Goal: Task Accomplishment & Management: Use online tool/utility

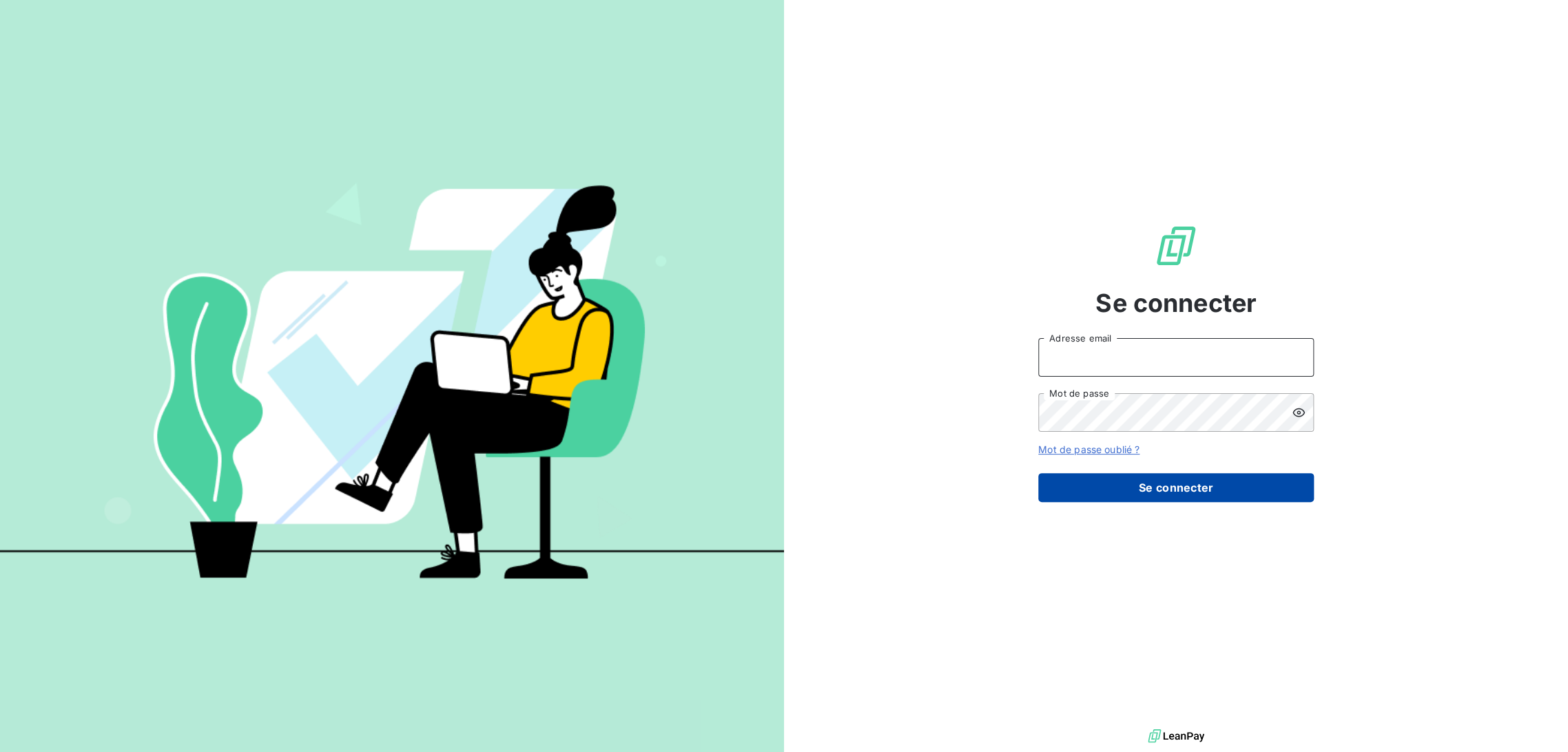
type input "[EMAIL_ADDRESS][DOMAIN_NAME]"
click at [1150, 497] on button "Se connecter" at bounding box center [1176, 487] width 276 height 29
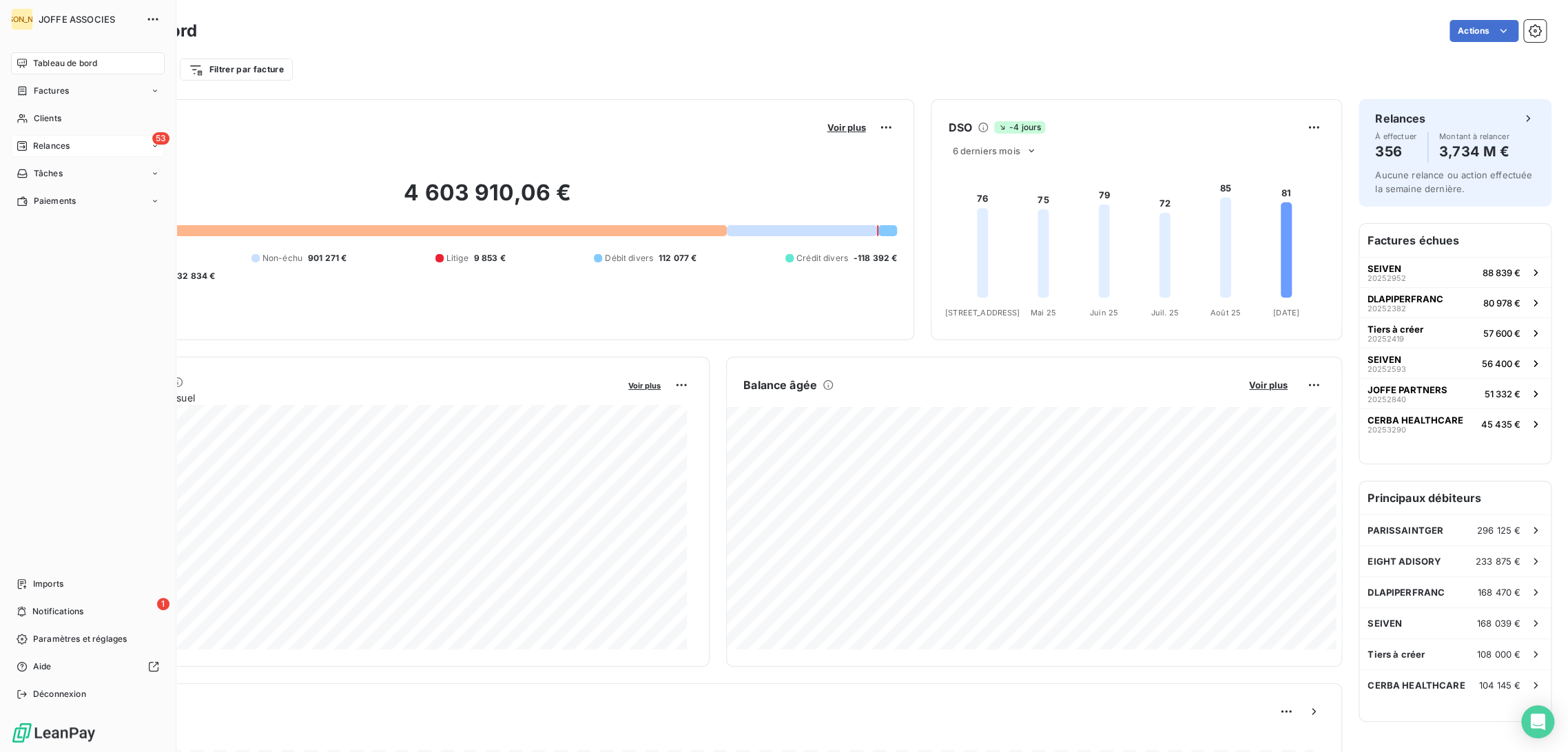
click at [41, 146] on span "Relances" at bounding box center [51, 146] width 36 height 13
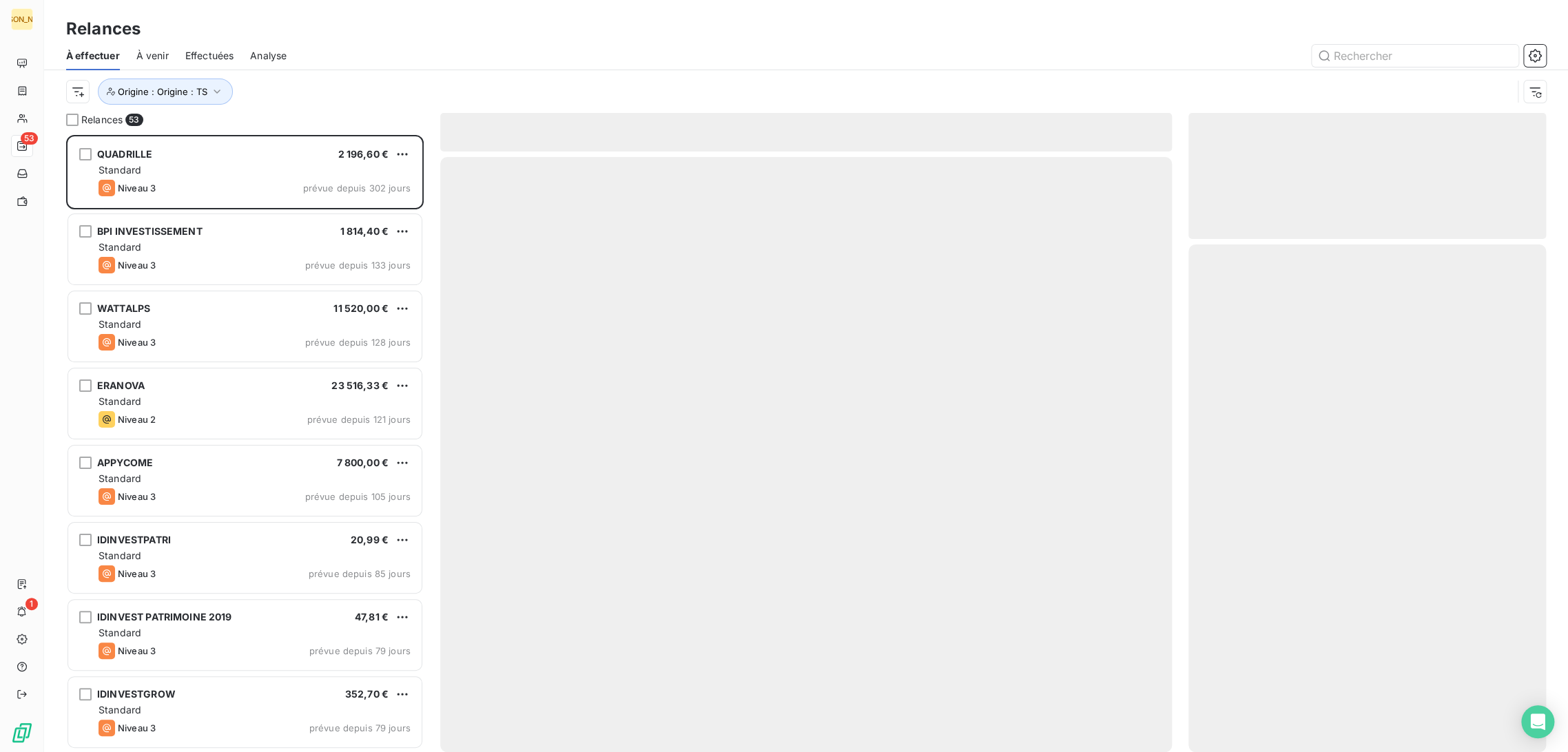
scroll to position [605, 346]
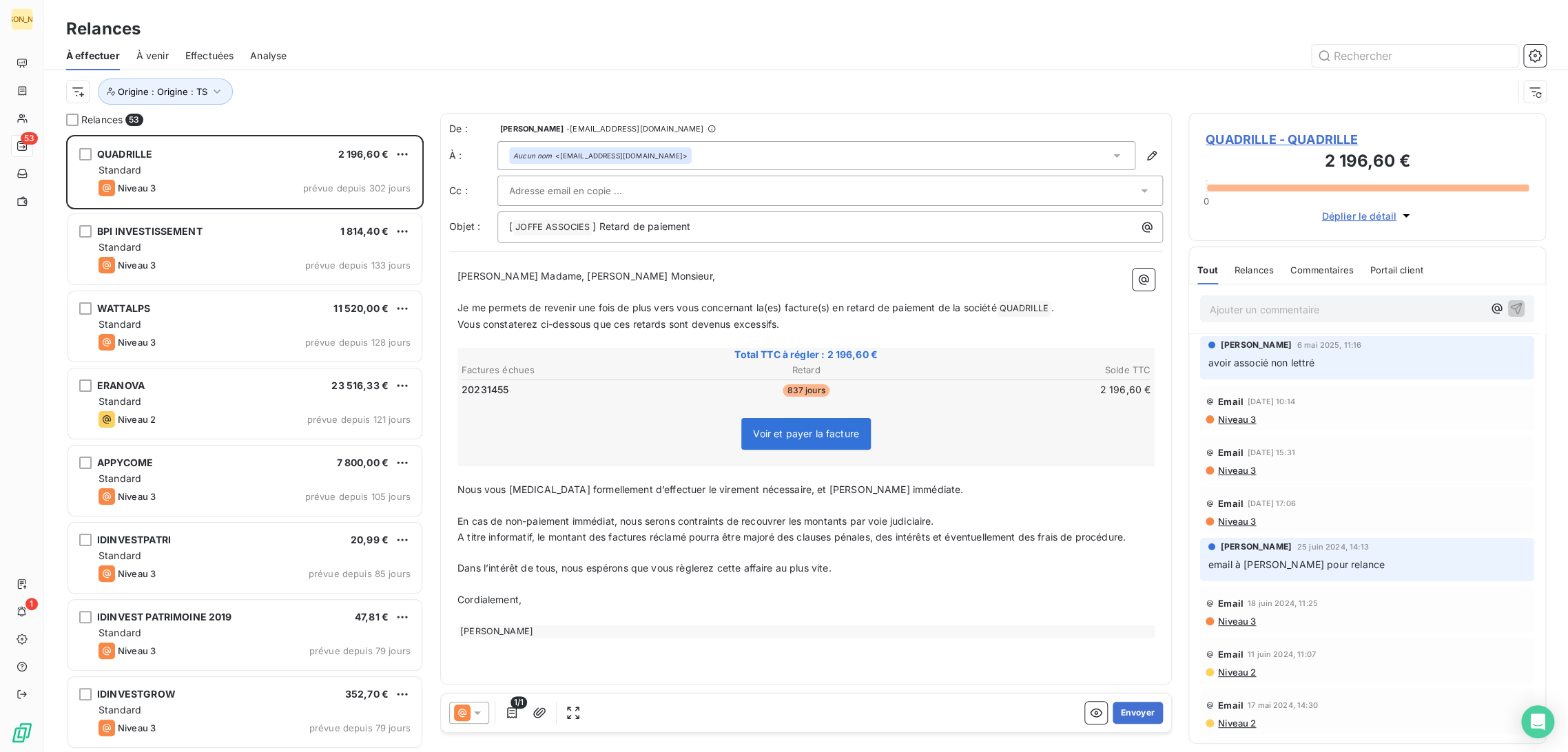
click at [225, 54] on span "Effectuées" at bounding box center [210, 56] width 49 height 14
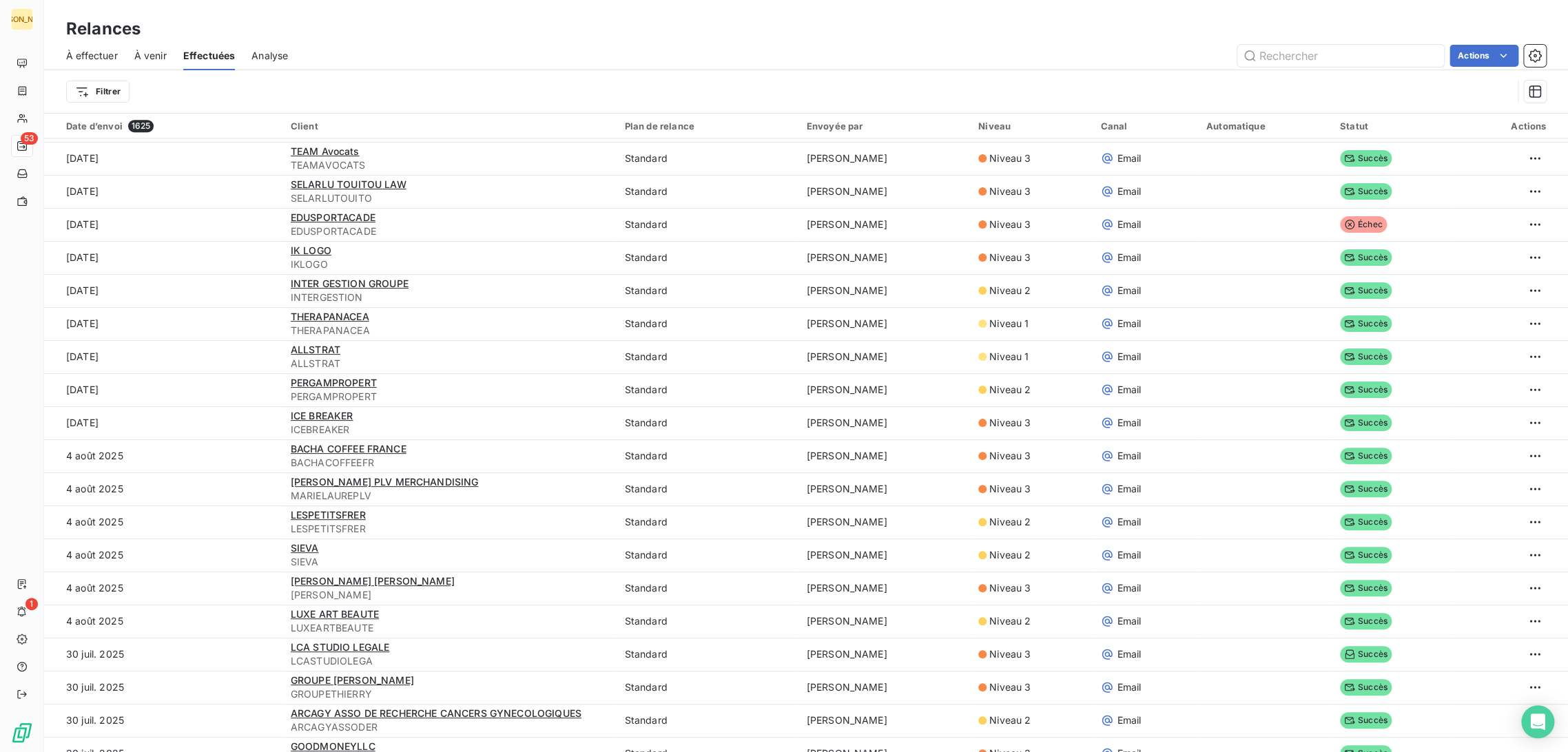
scroll to position [841, 0]
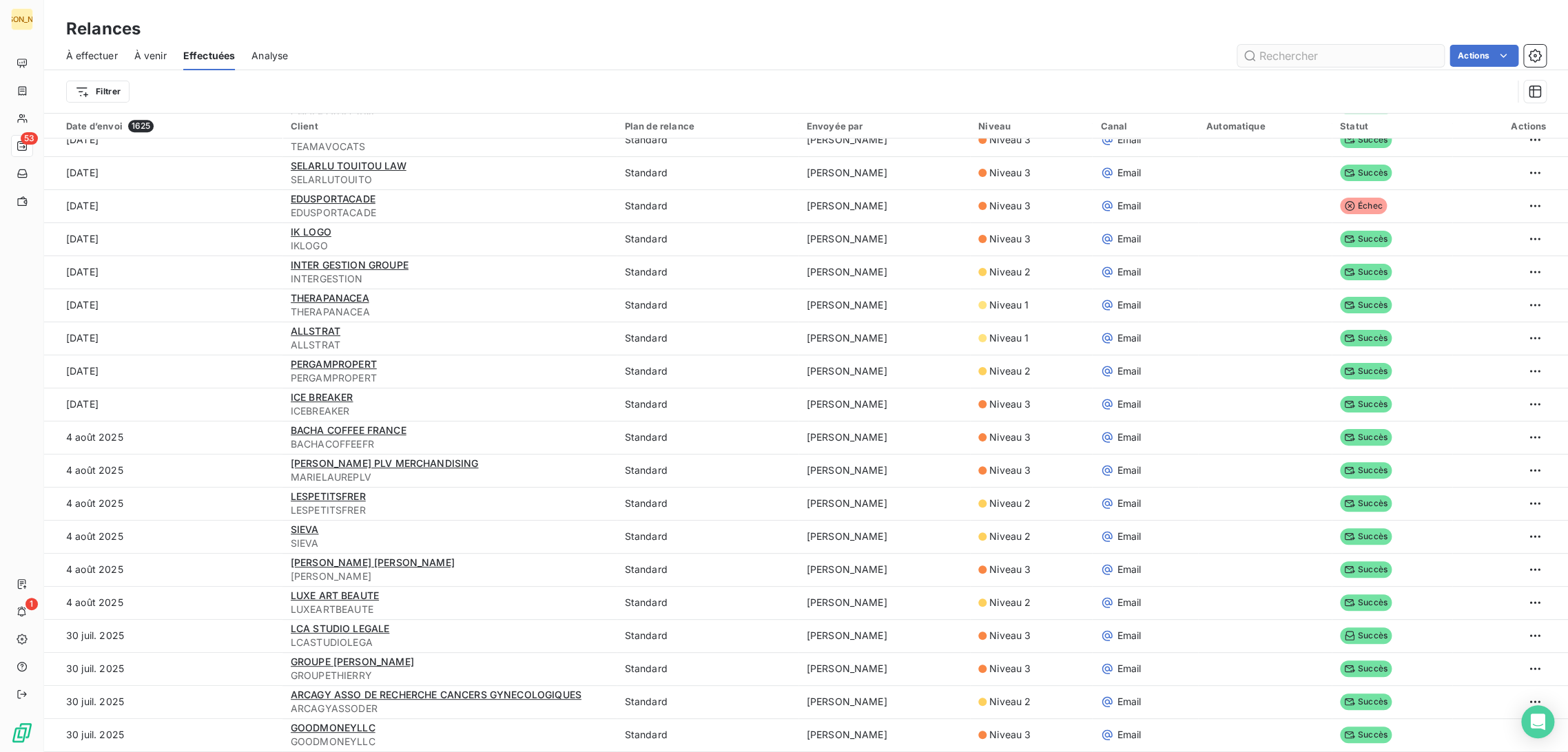
click at [1295, 62] on input "text" at bounding box center [1341, 55] width 206 height 22
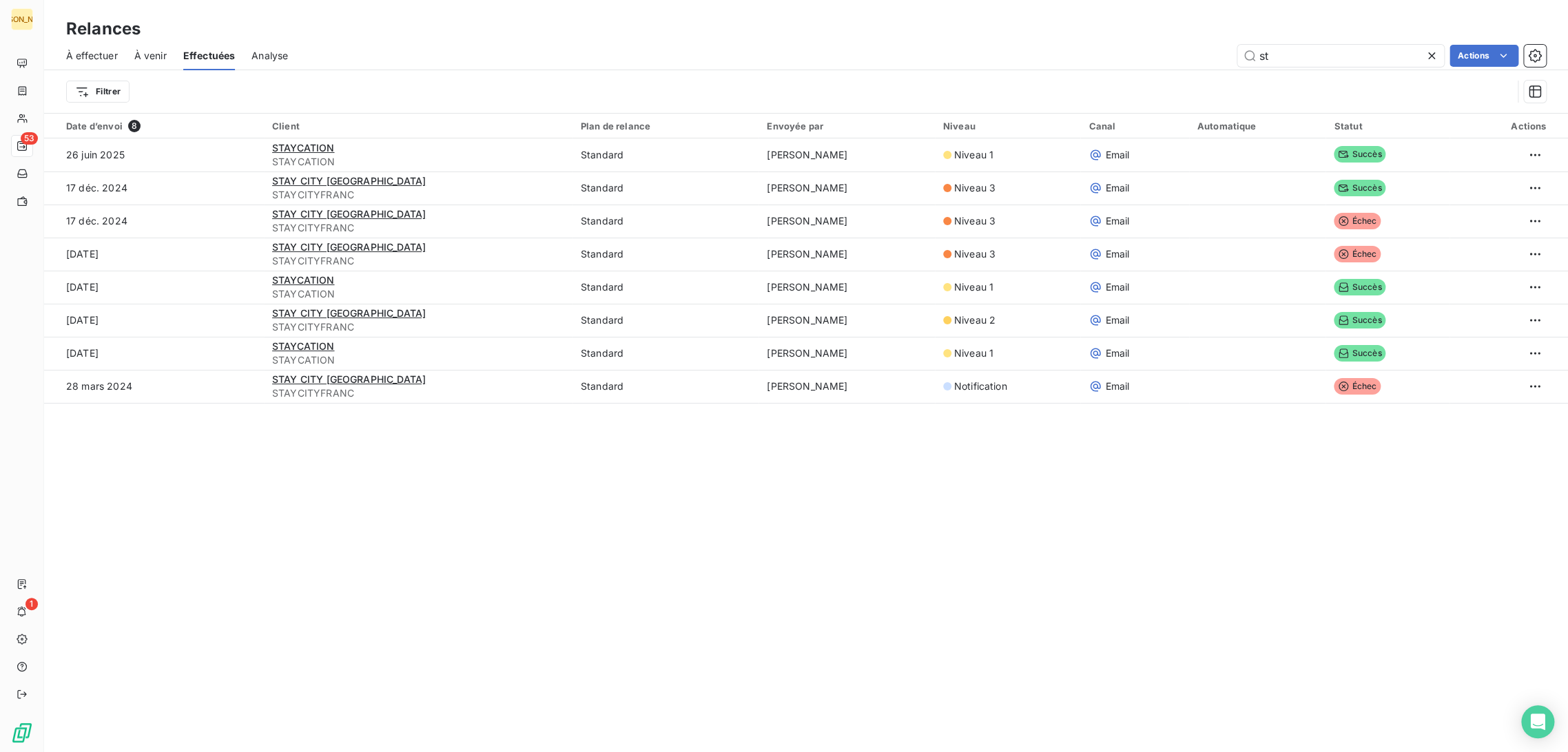
type input "s"
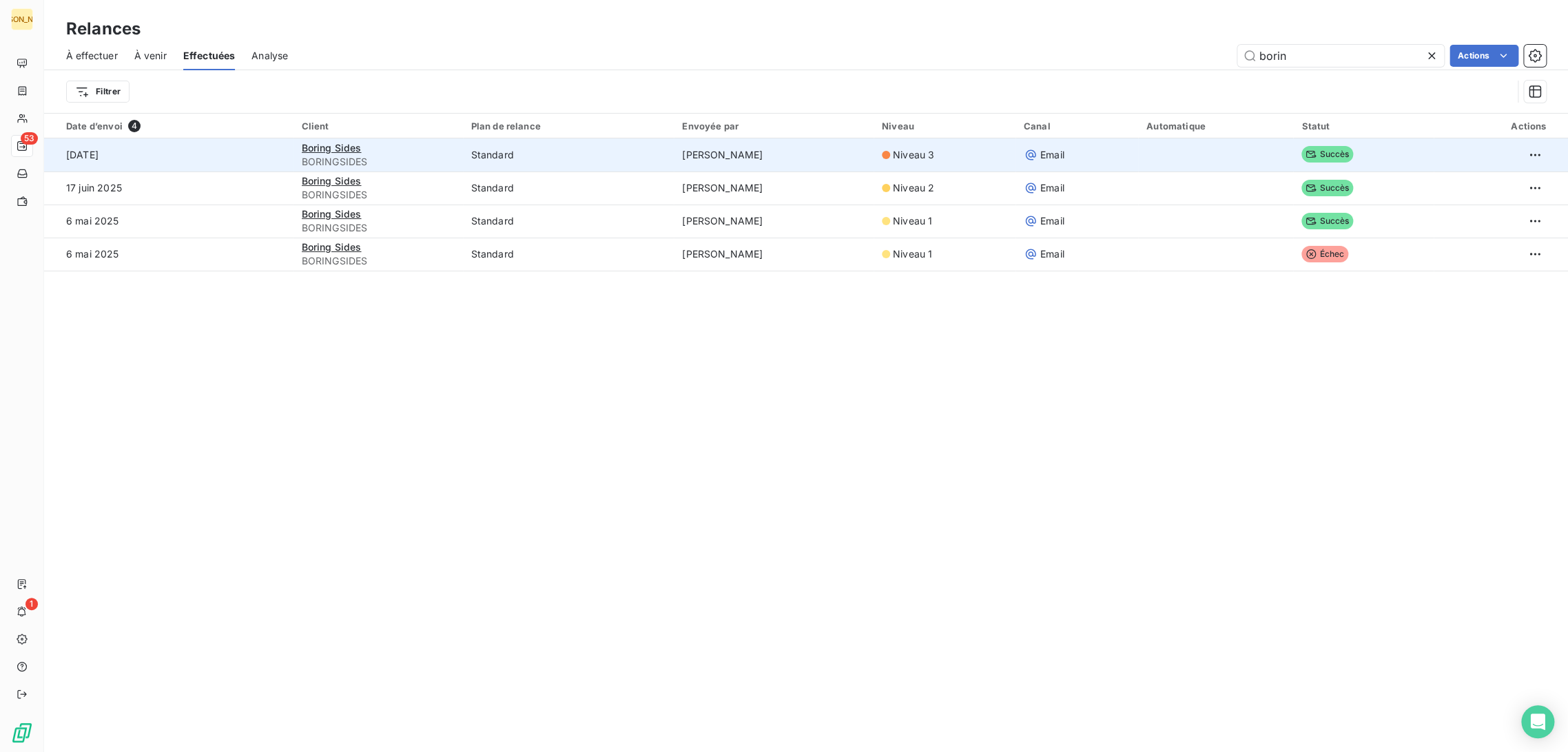
type input "borin"
click at [384, 165] on span "BORINGSIDES" at bounding box center [378, 162] width 153 height 14
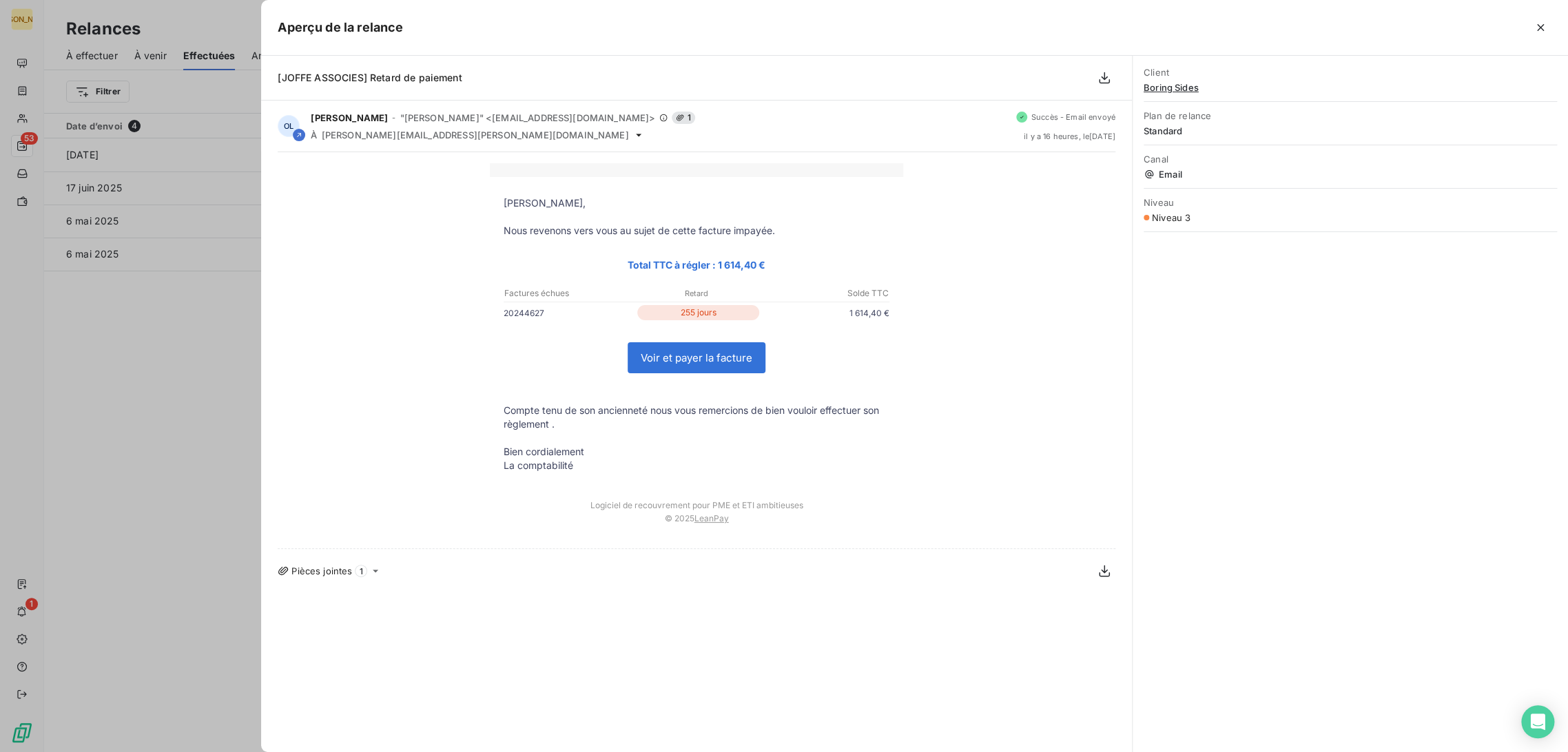
click at [1163, 90] on span "Boring Sides" at bounding box center [1350, 88] width 413 height 11
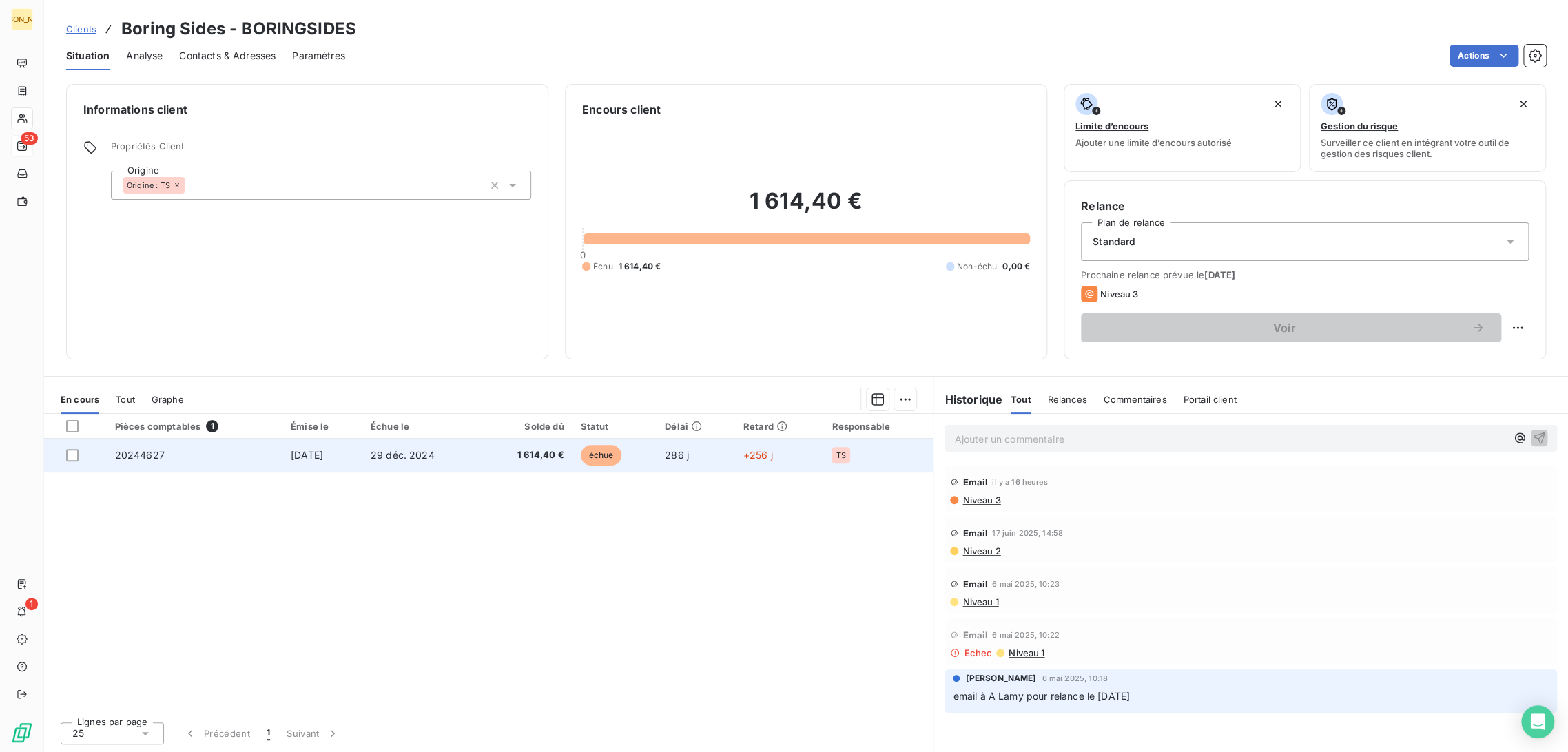
click at [505, 459] on span "1 614,40 €" at bounding box center [526, 455] width 76 height 14
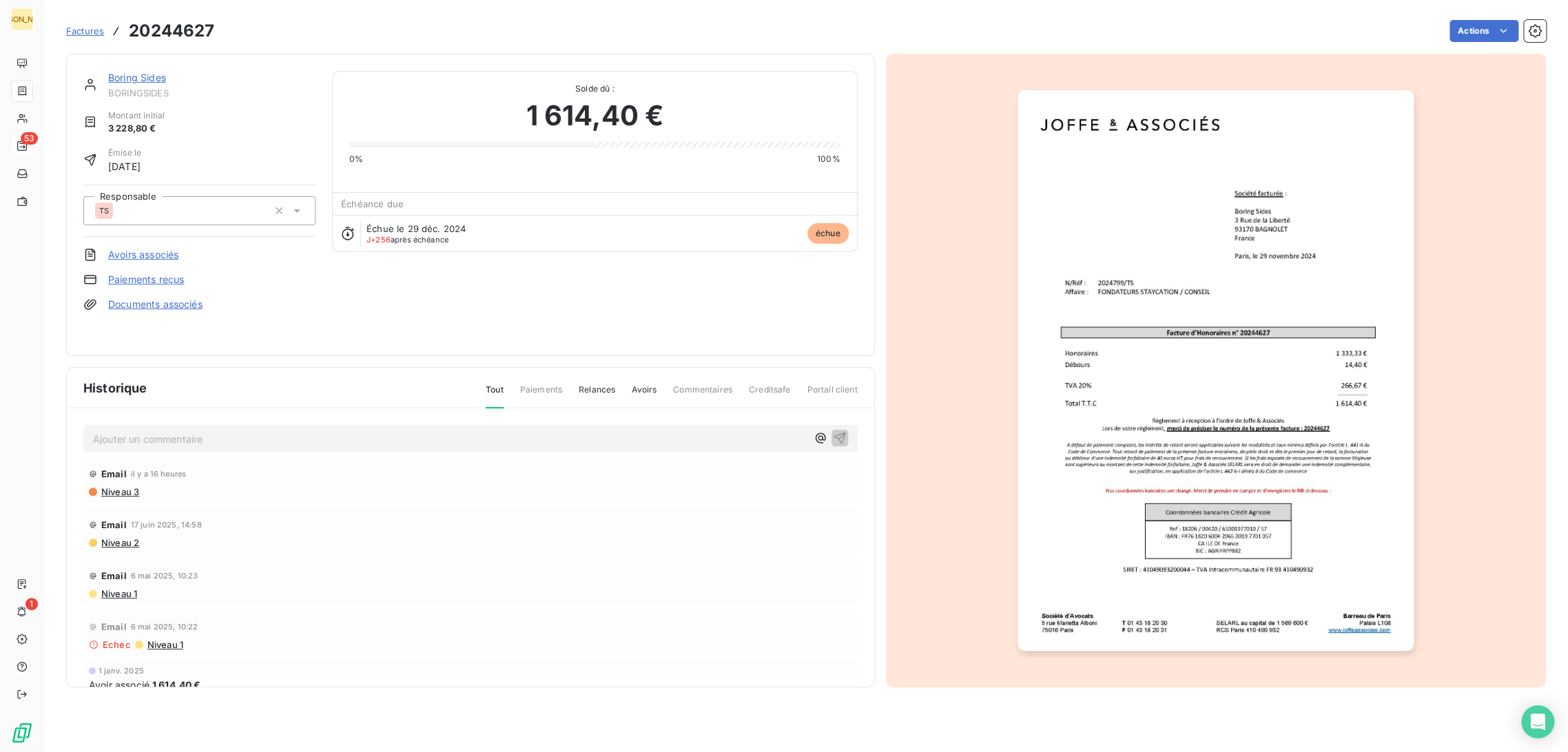
click at [143, 76] on link "Boring Sides" at bounding box center [137, 77] width 58 height 12
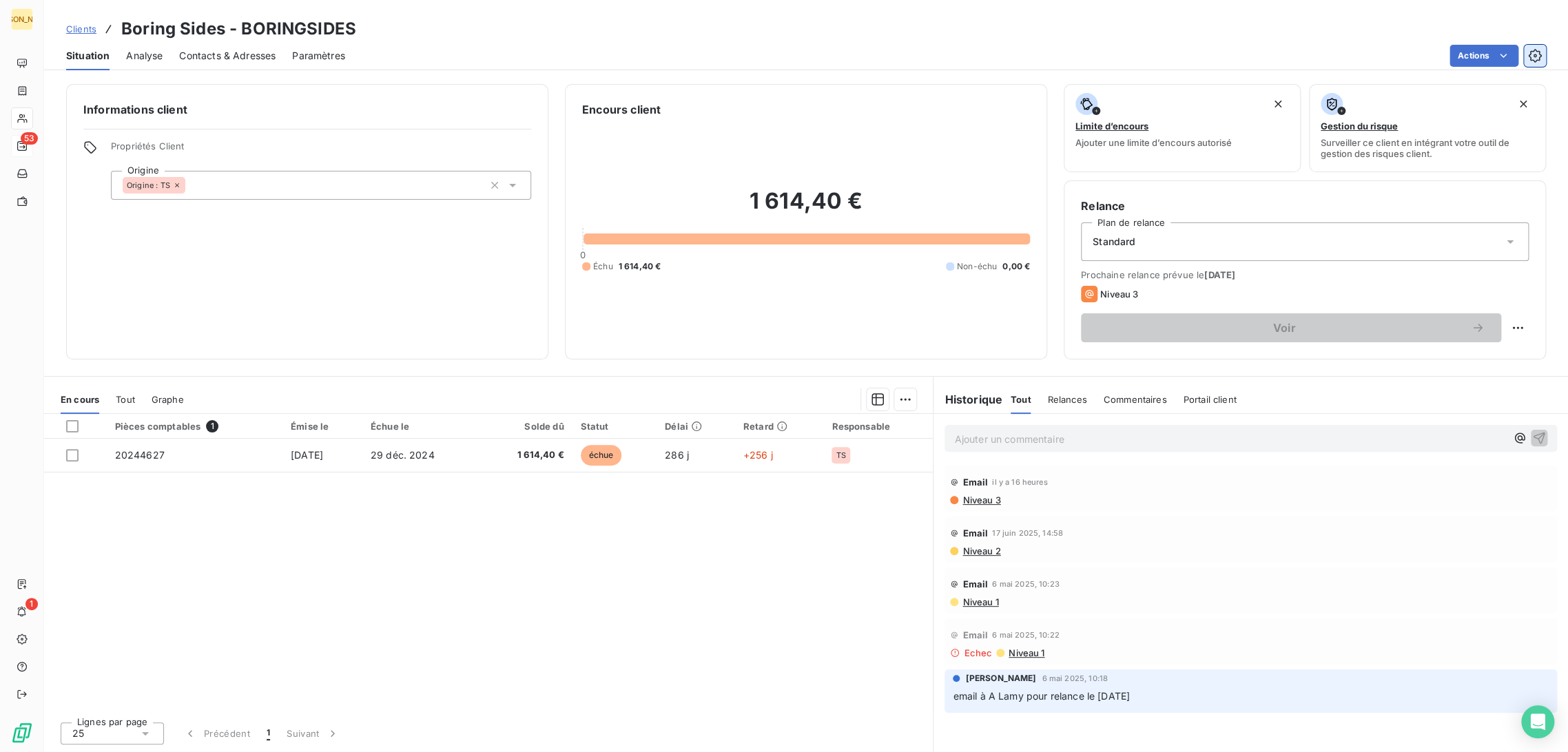
click at [1535, 55] on icon "button" at bounding box center [1535, 56] width 14 height 14
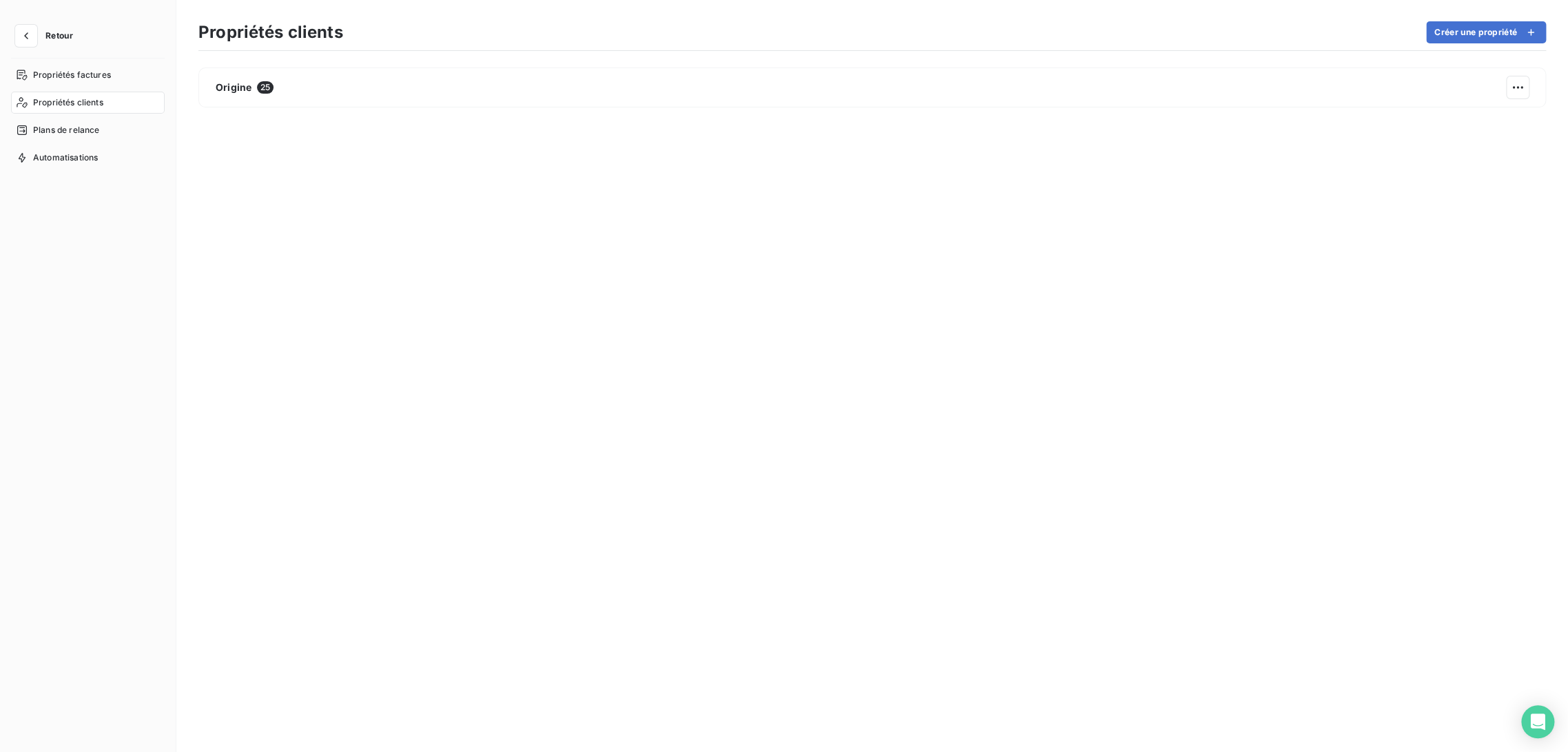
click at [55, 100] on span "Propriétés clients" at bounding box center [68, 102] width 70 height 13
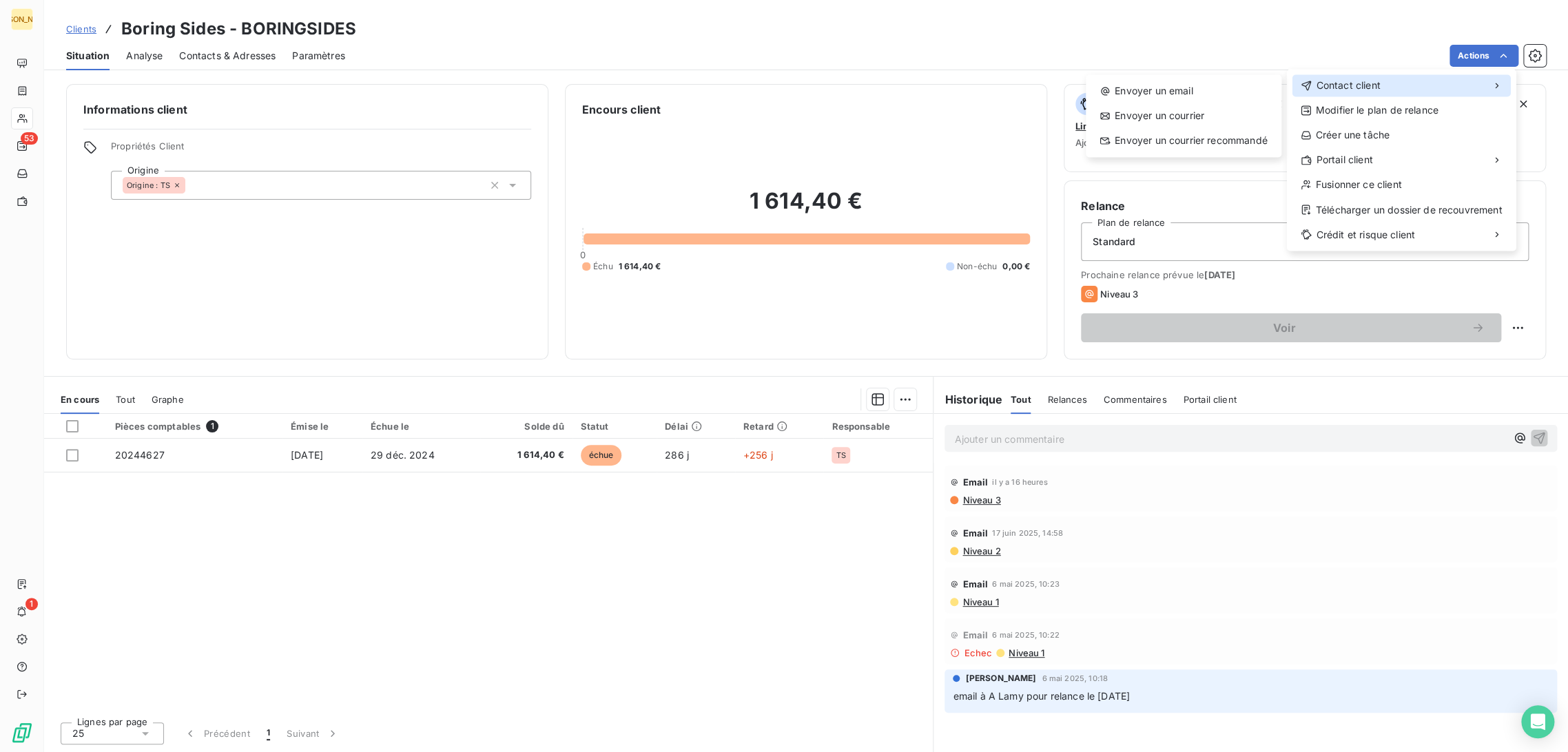
click at [1370, 93] on div "Contact client" at bounding box center [1401, 85] width 218 height 22
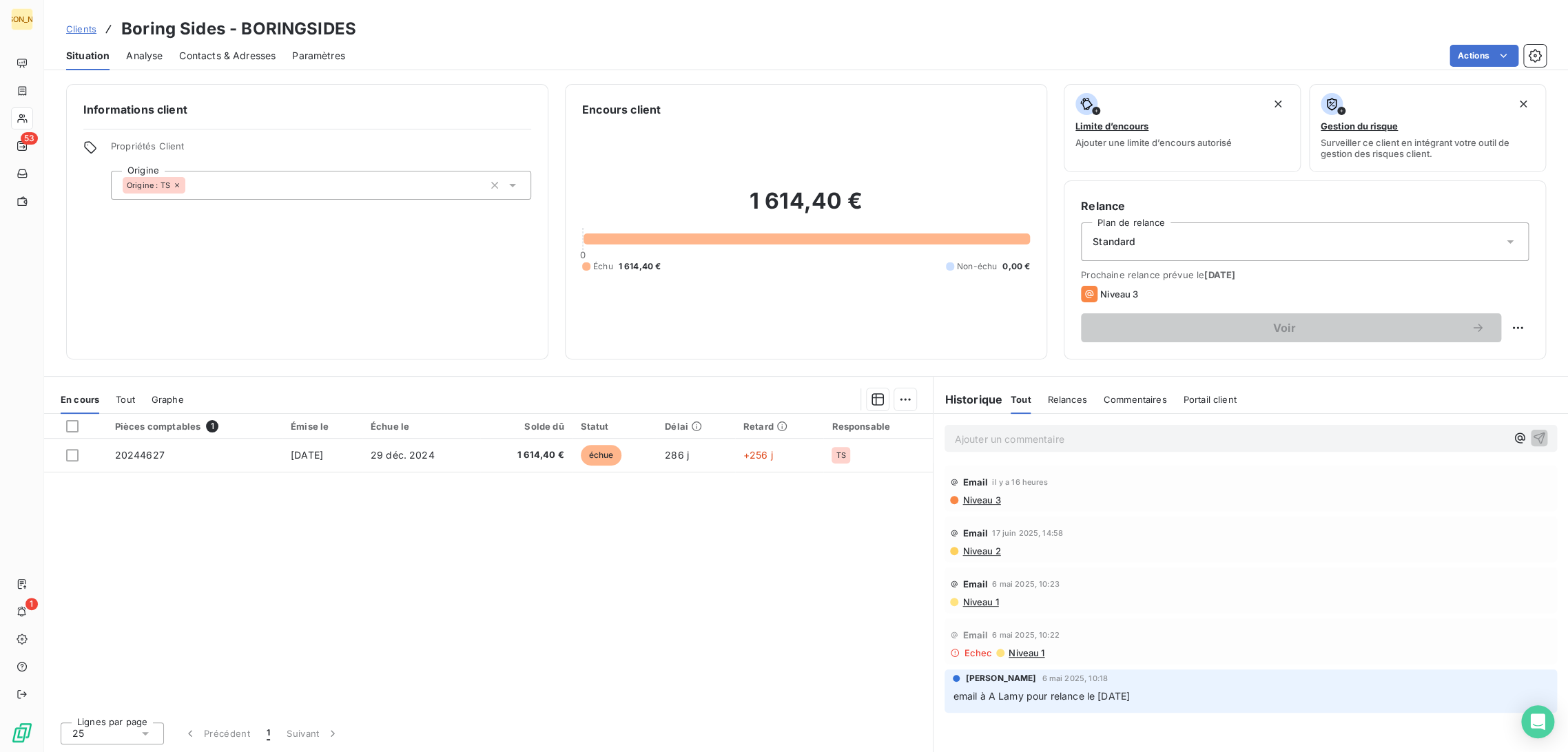
click at [1167, 161] on html "JA 53 1 Clients Boring Sides - BORINGSIDES Situation Analyse Contacts & Adresse…" at bounding box center [784, 376] width 1568 height 752
click at [1010, 445] on p "Ajouter un commentaire ﻿" at bounding box center [1230, 438] width 552 height 18
drag, startPoint x: 1183, startPoint y: 436, endPoint x: 1199, endPoint y: 438, distance: 16.1
click at [1199, 438] on p "[PERSON_NAME] <[PERSON_NAME][EMAIL_ADDRESS][DOMAIN_NAME]>" at bounding box center [1230, 438] width 552 height 16
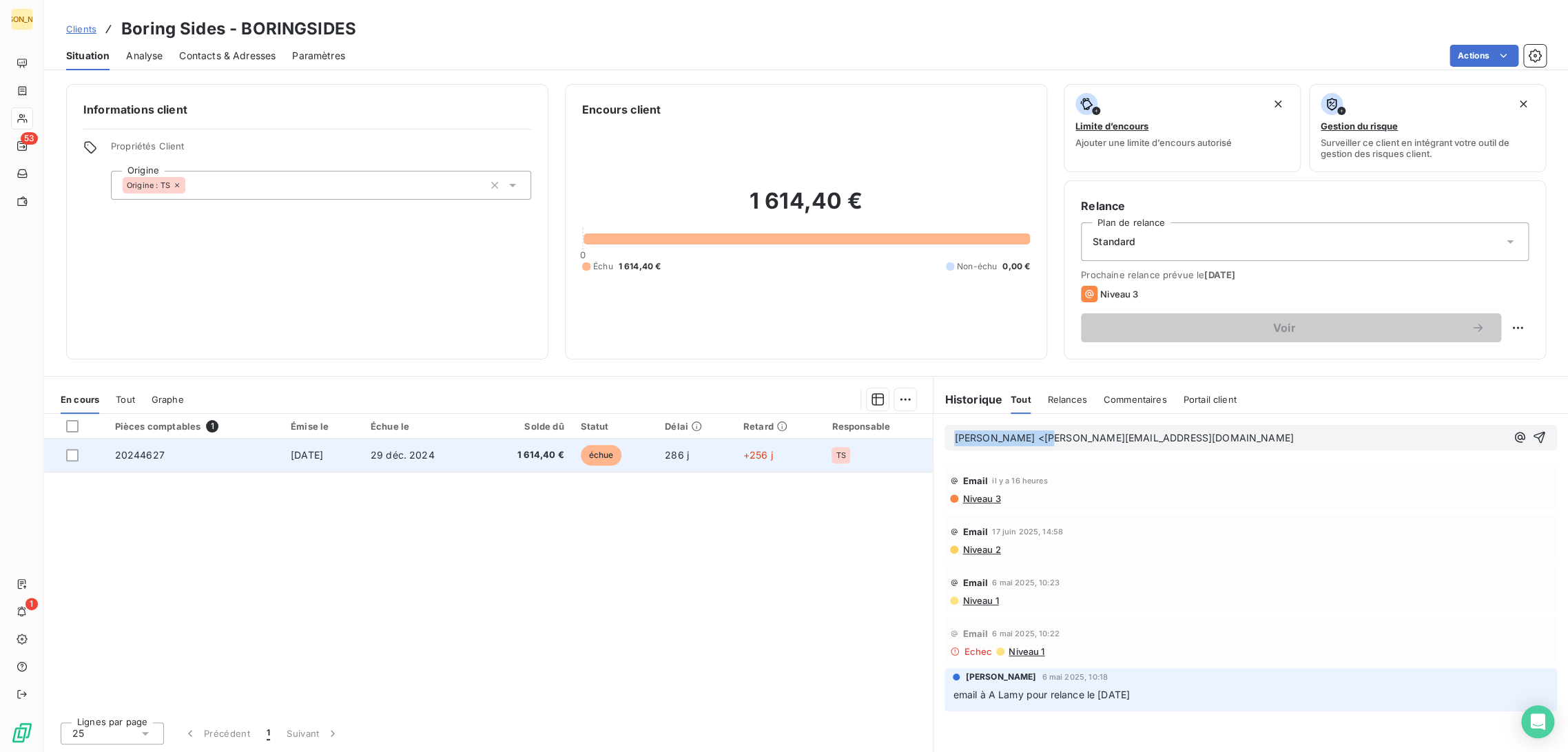
drag, startPoint x: 1036, startPoint y: 439, endPoint x: 876, endPoint y: 448, distance: 160.3
click at [876, 448] on div "En cours Tout Graphe Pièces comptables 1 Émise le Échue le Solde dû Statut Déla…" at bounding box center [806, 564] width 1524 height 376
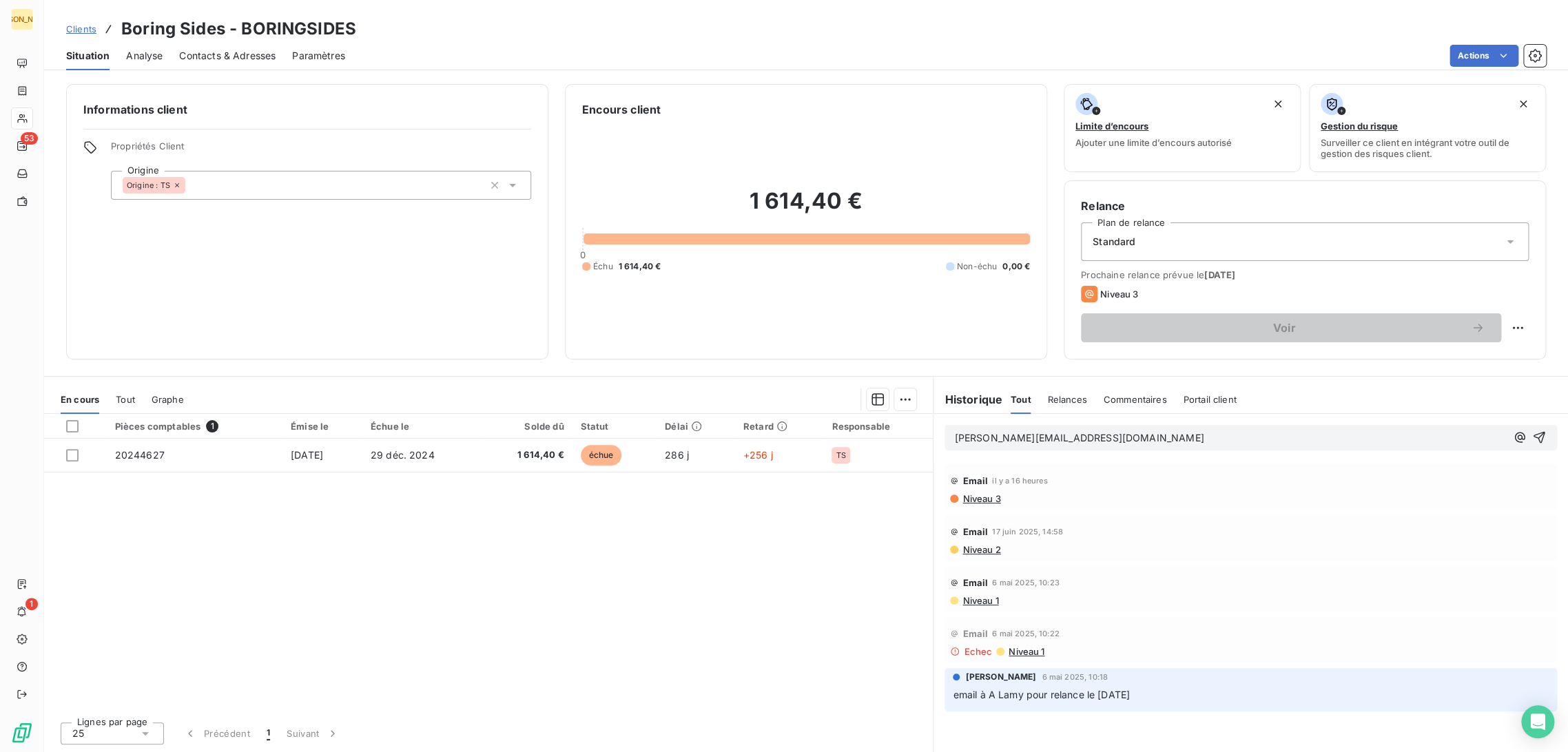
click at [1129, 437] on p "[PERSON_NAME][EMAIL_ADDRESS][DOMAIN_NAME]" at bounding box center [1230, 438] width 552 height 16
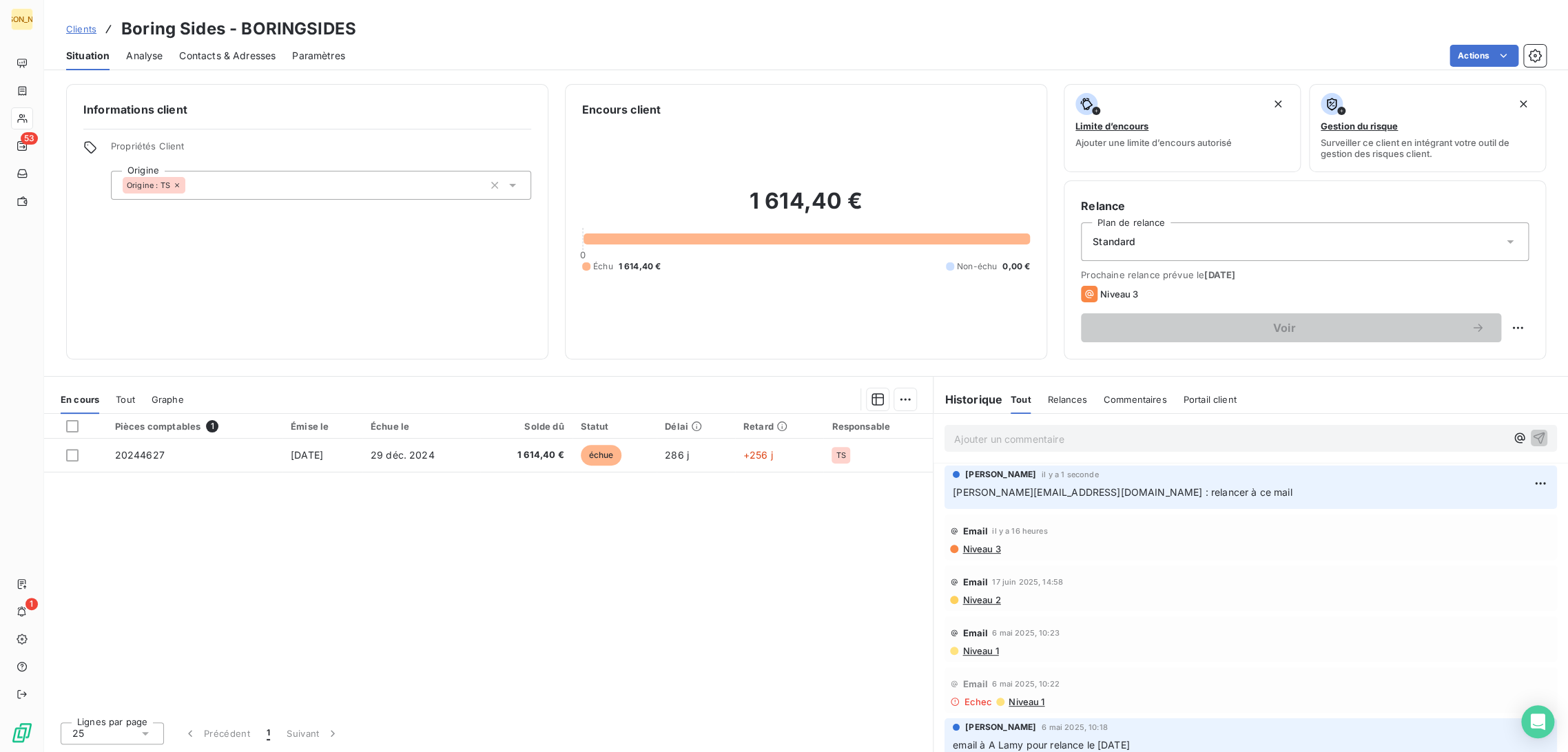
click at [876, 559] on div "Pièces comptables 1 Émise le Échue le Solde dû Statut Délai Retard Responsable …" at bounding box center [489, 562] width 889 height 297
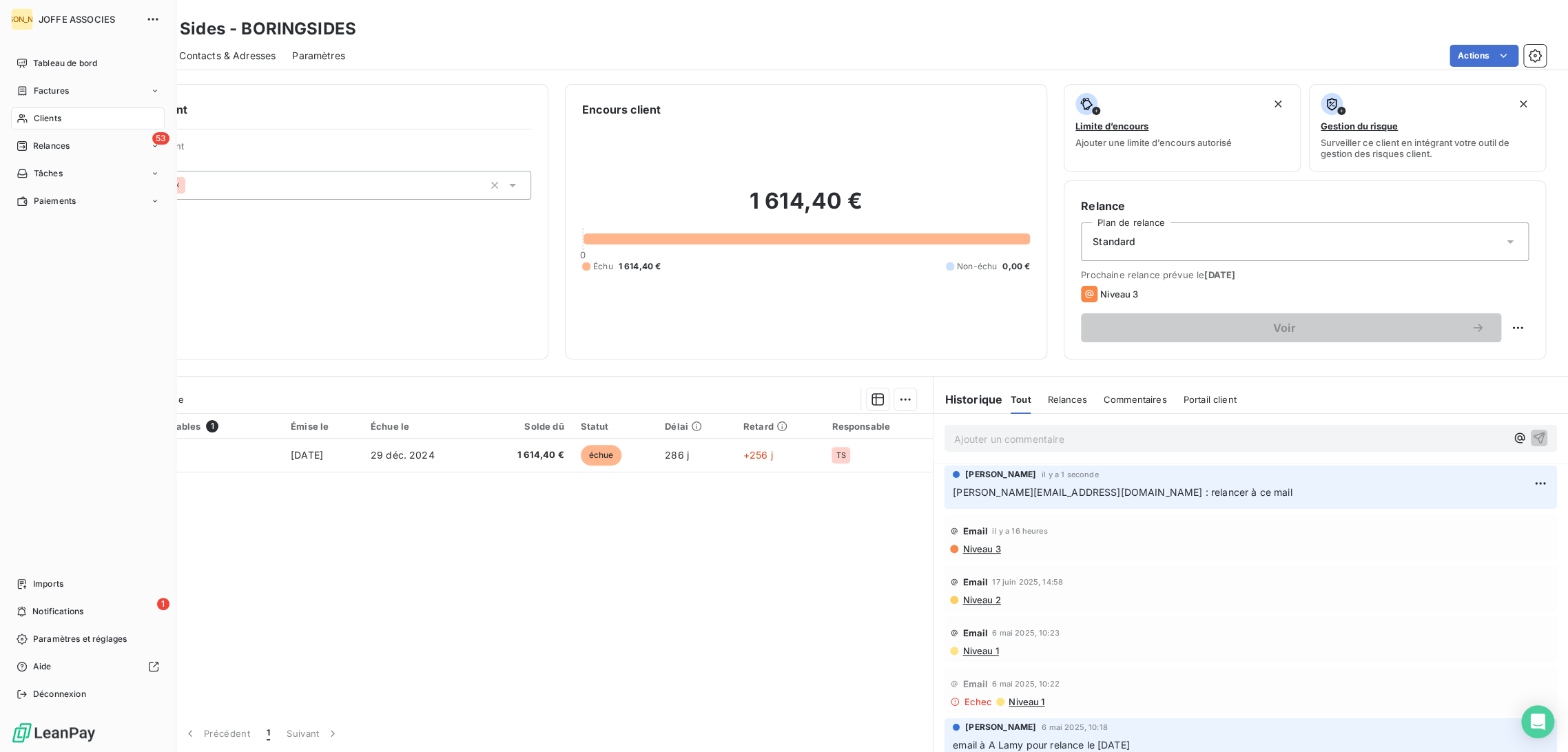
drag, startPoint x: 55, startPoint y: 144, endPoint x: 105, endPoint y: 133, distance: 51.2
click at [55, 143] on span "Relances" at bounding box center [51, 146] width 36 height 13
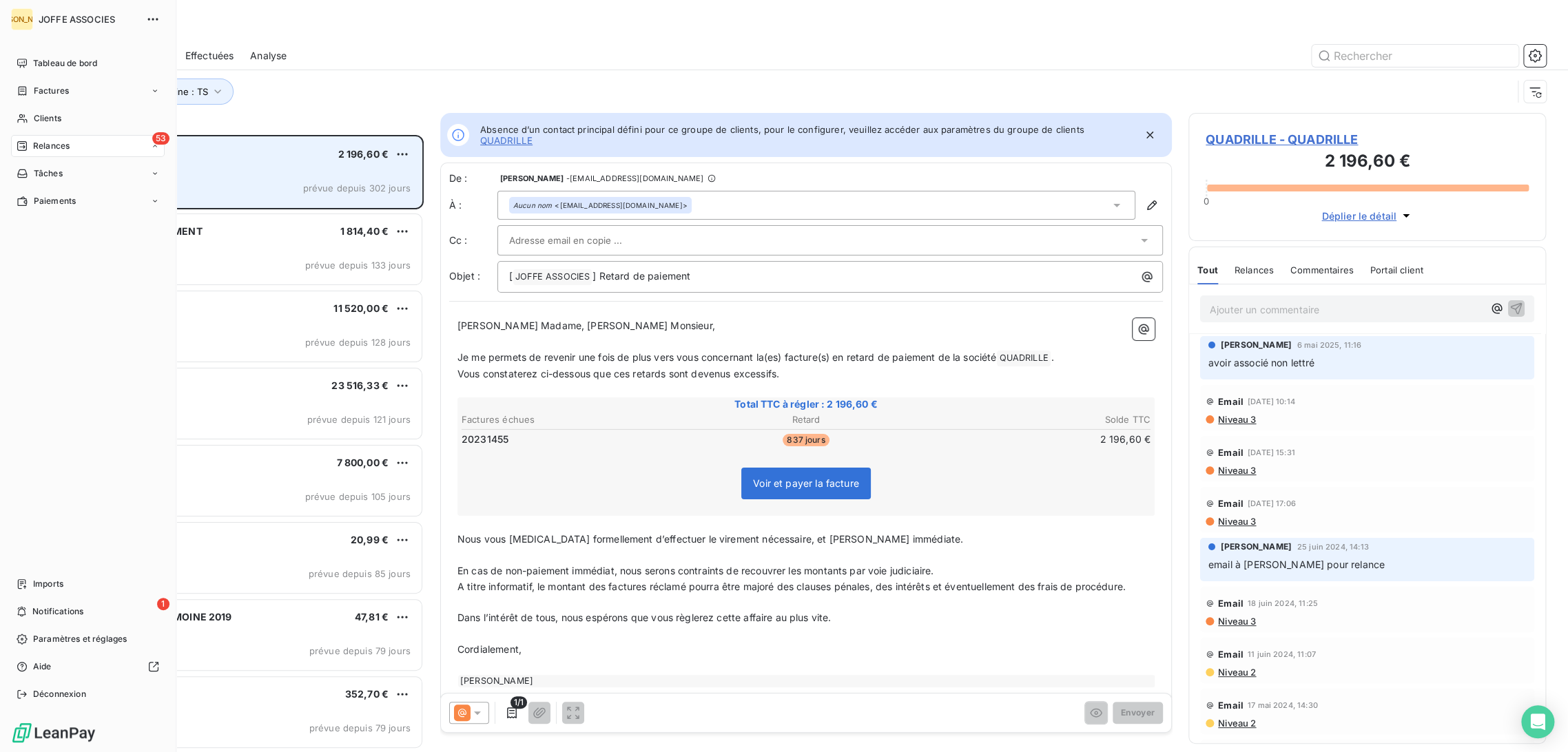
scroll to position [11, 12]
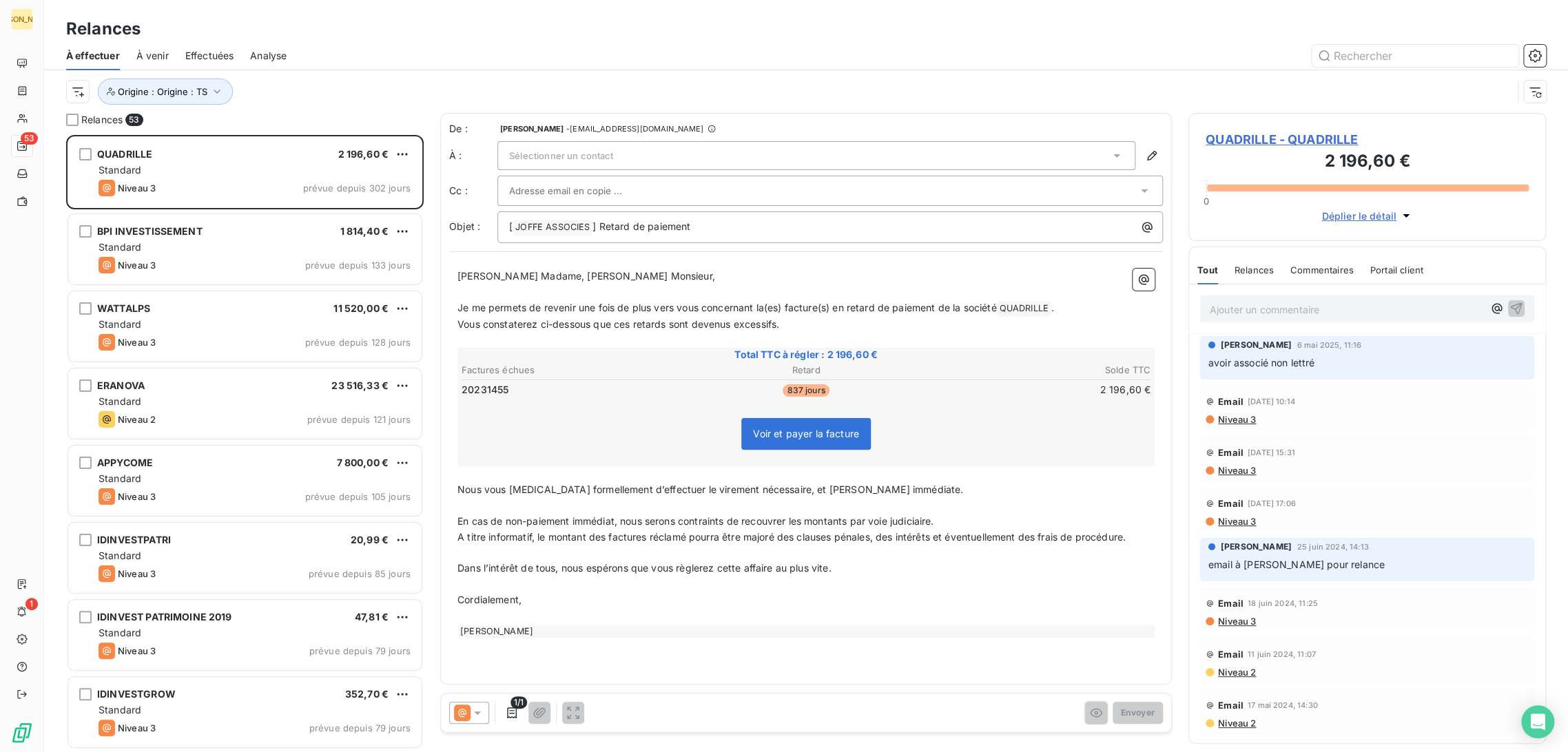
click at [226, 58] on span "Effectuées" at bounding box center [210, 56] width 49 height 14
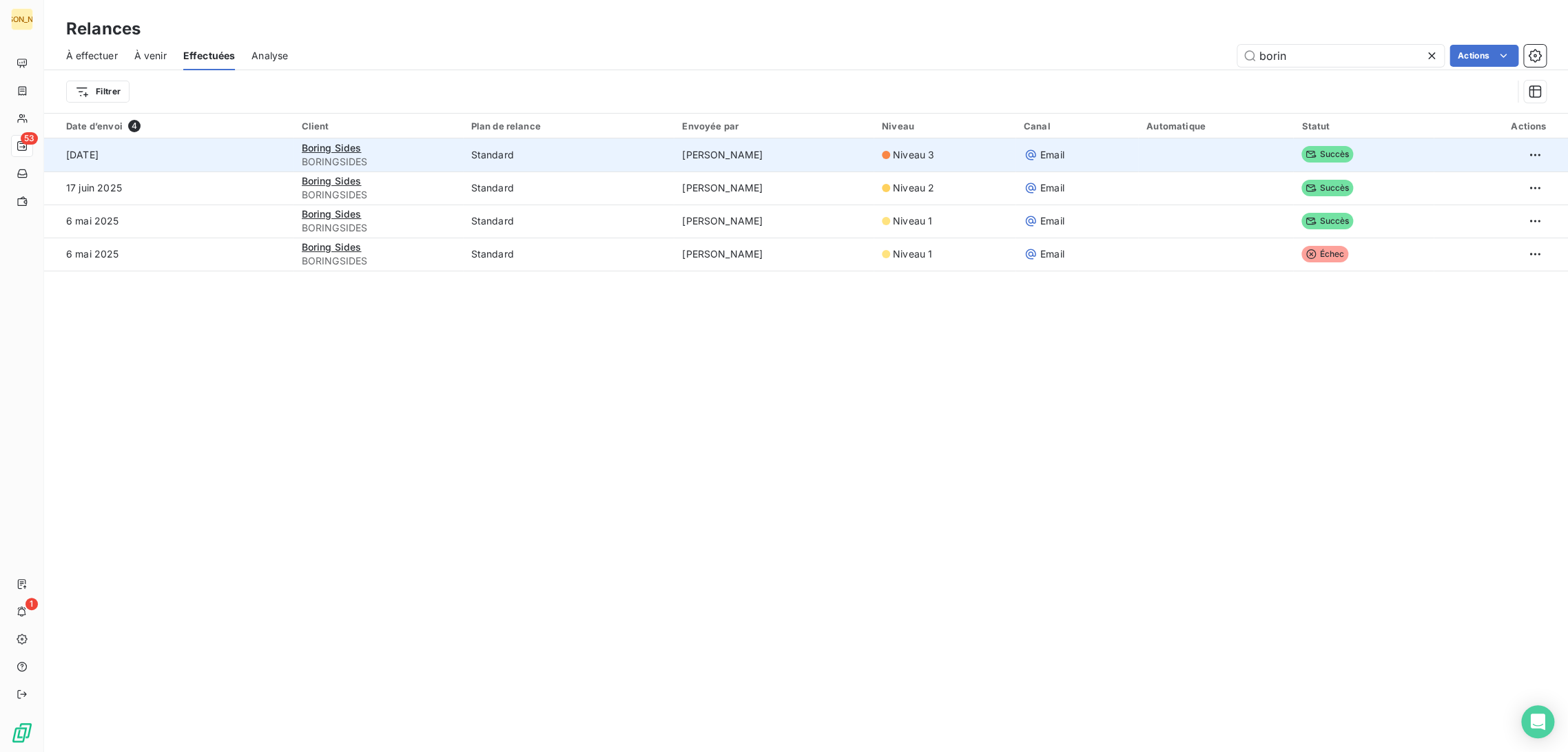
click at [266, 156] on td "[DATE]" at bounding box center [168, 154] width 249 height 33
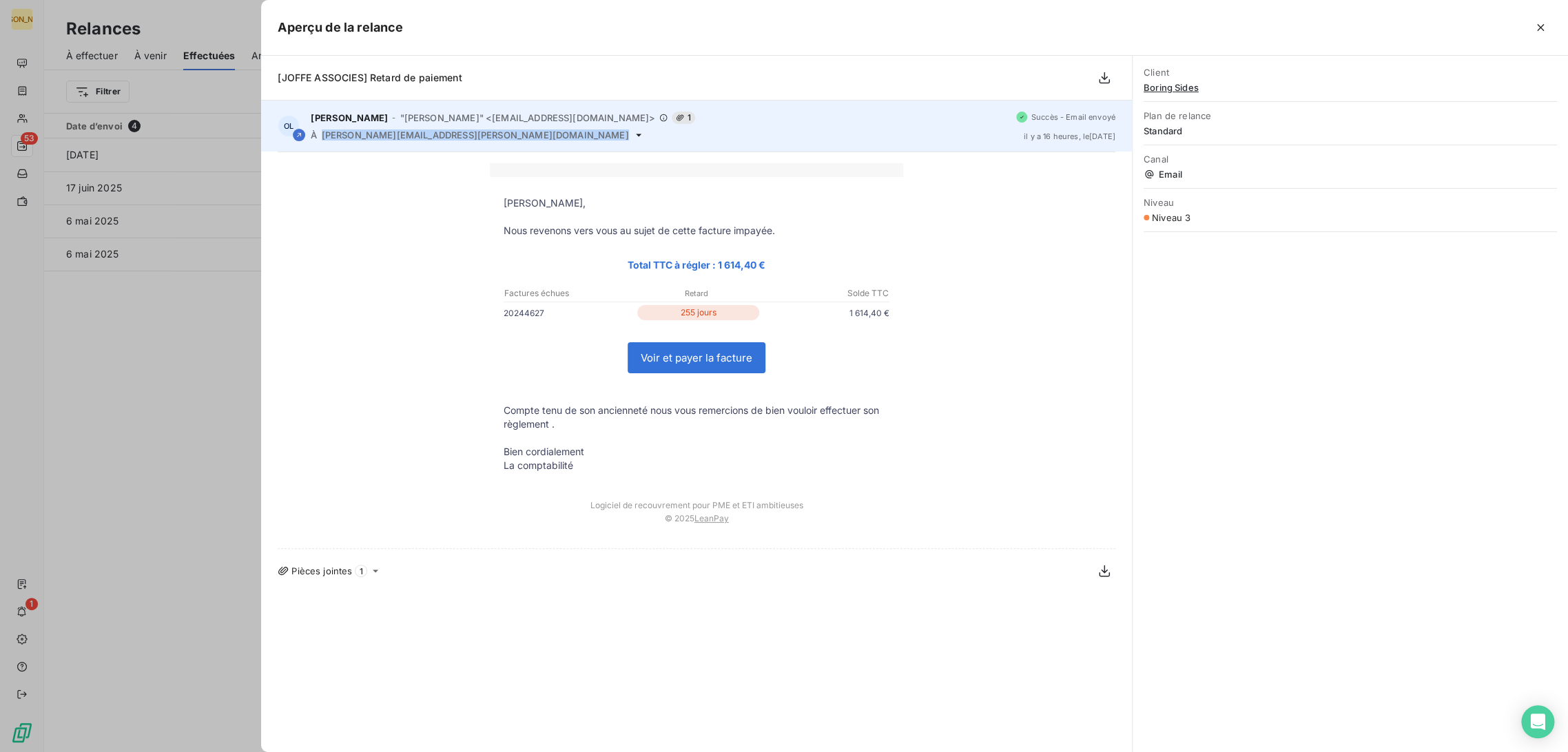
drag, startPoint x: 463, startPoint y: 137, endPoint x: 317, endPoint y: 138, distance: 146.0
click at [317, 138] on div "À [PERSON_NAME][EMAIL_ADDRESS][PERSON_NAME][DOMAIN_NAME]" at bounding box center [658, 135] width 693 height 11
copy div "À [PERSON_NAME][EMAIL_ADDRESS][PERSON_NAME][DOMAIN_NAME]"
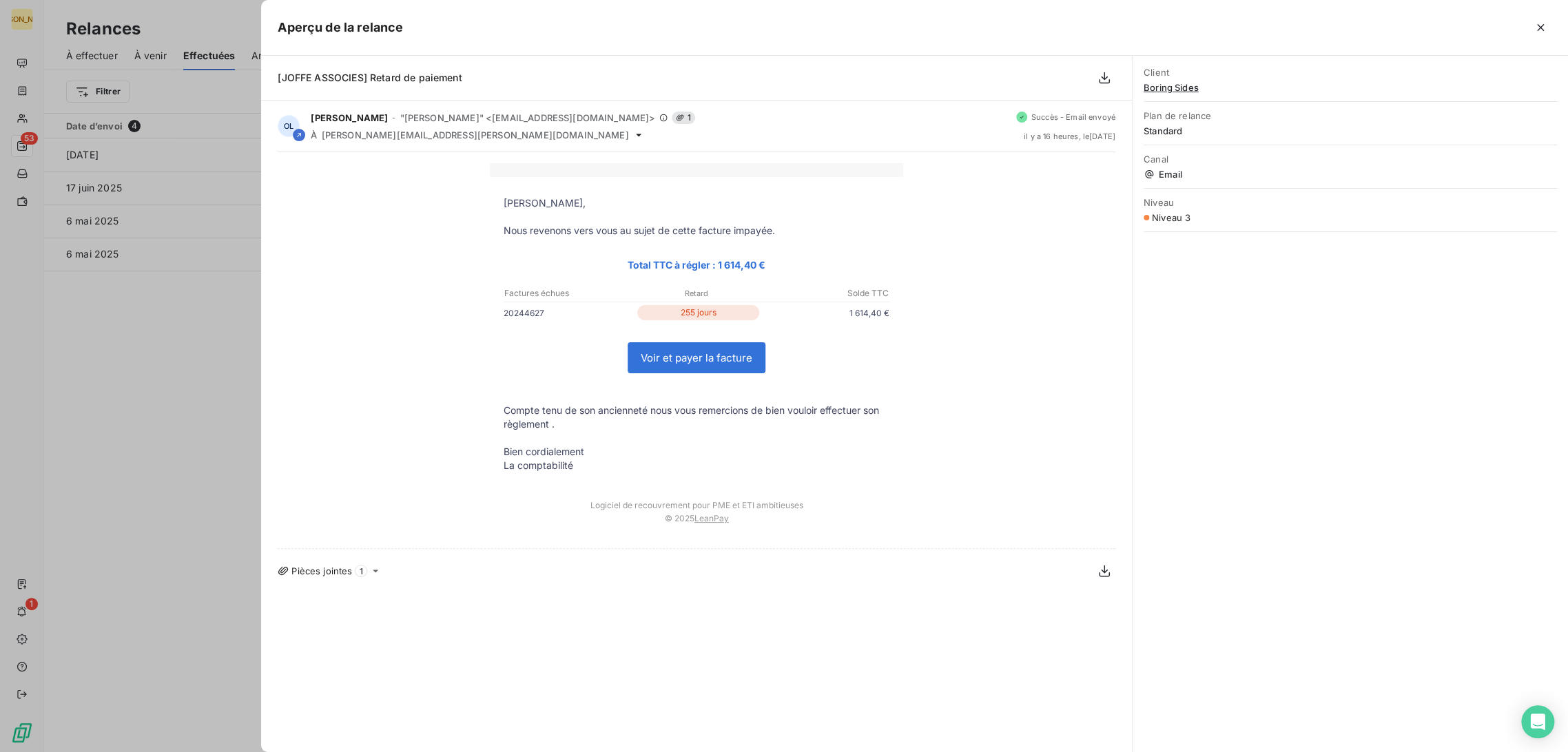
click at [226, 260] on div at bounding box center [784, 376] width 1568 height 752
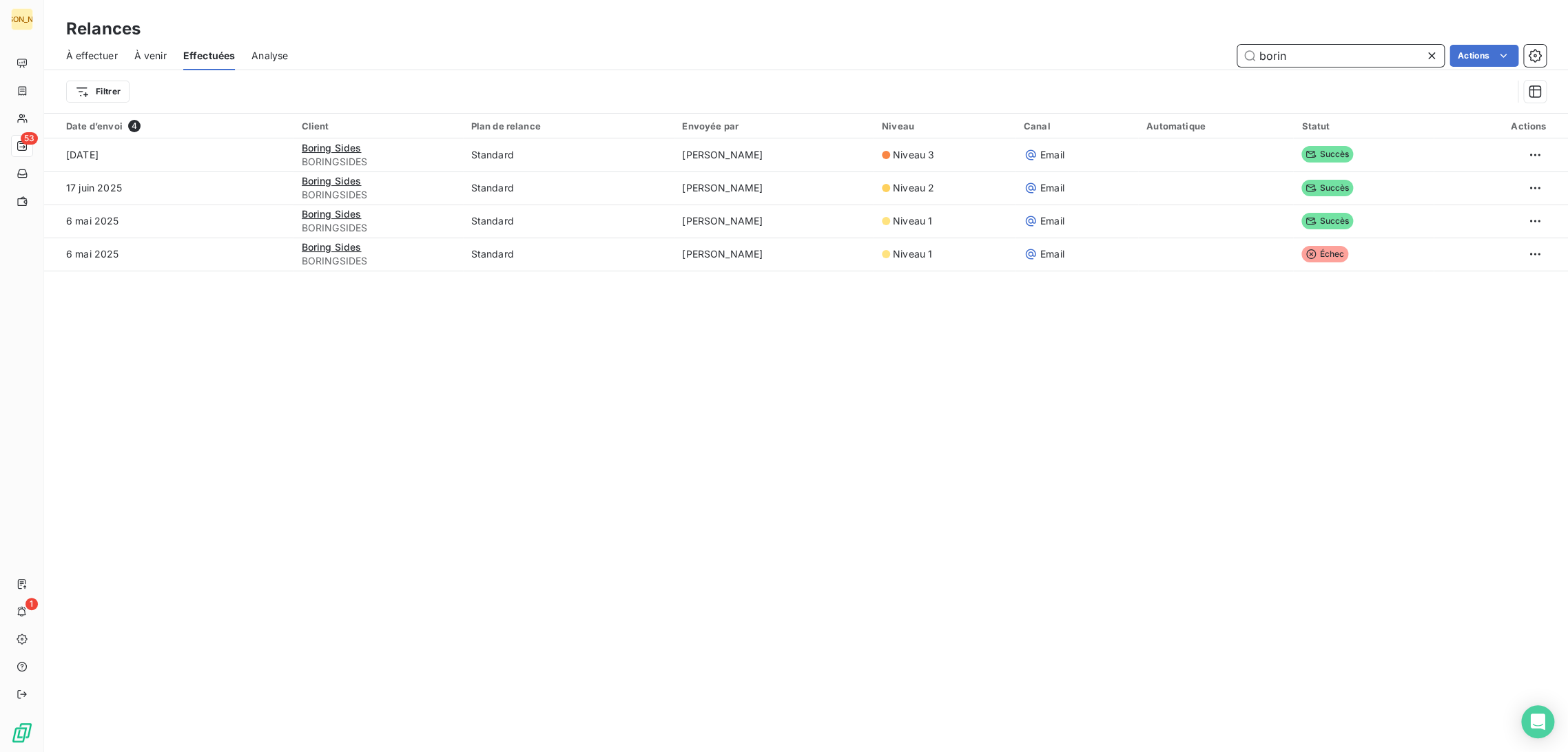
drag, startPoint x: 1293, startPoint y: 53, endPoint x: 1095, endPoint y: 57, distance: 198.0
click at [1094, 55] on div "borin Actions" at bounding box center [925, 55] width 1242 height 22
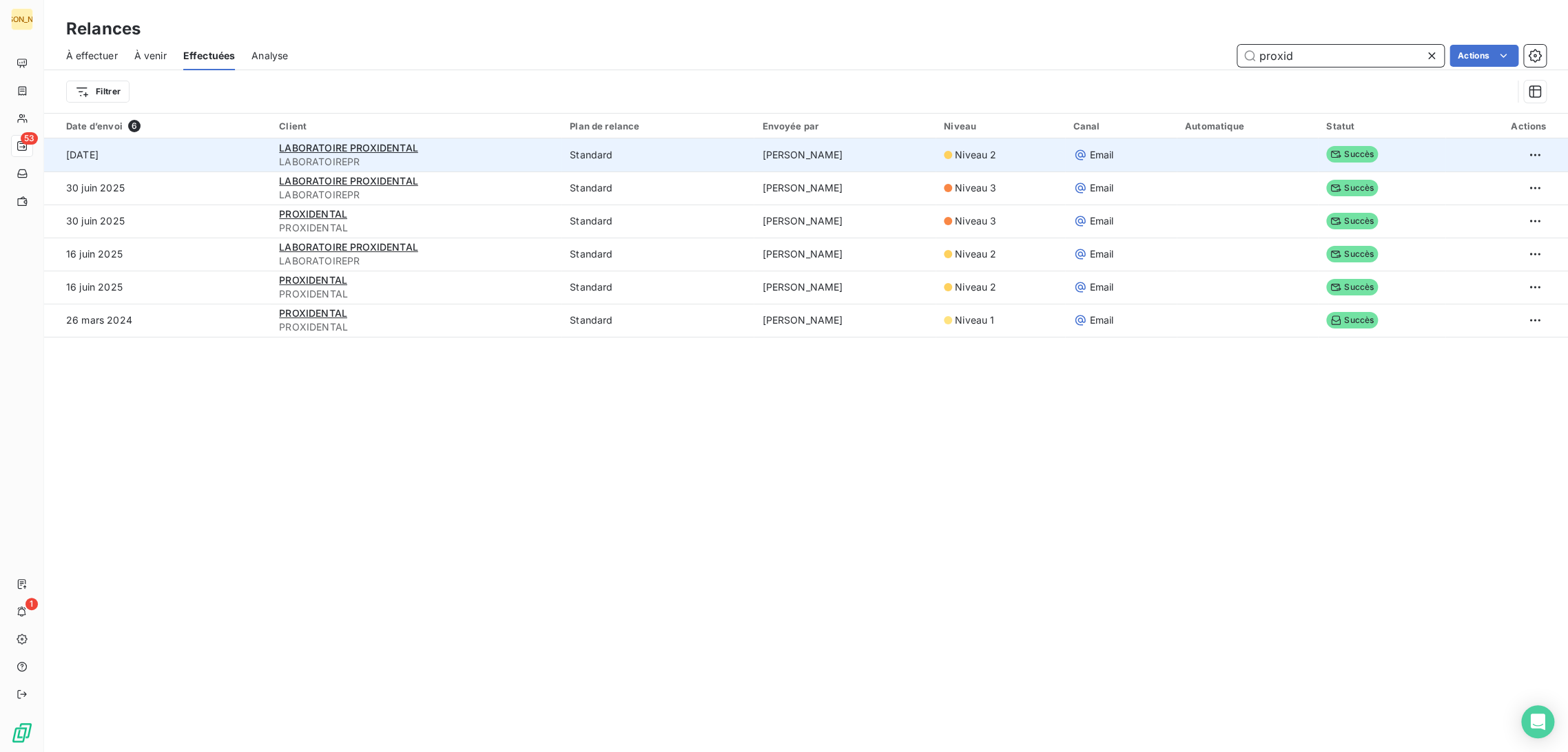
type input "proxid"
click at [478, 156] on span "LABORATOIREPR" at bounding box center [416, 162] width 274 height 14
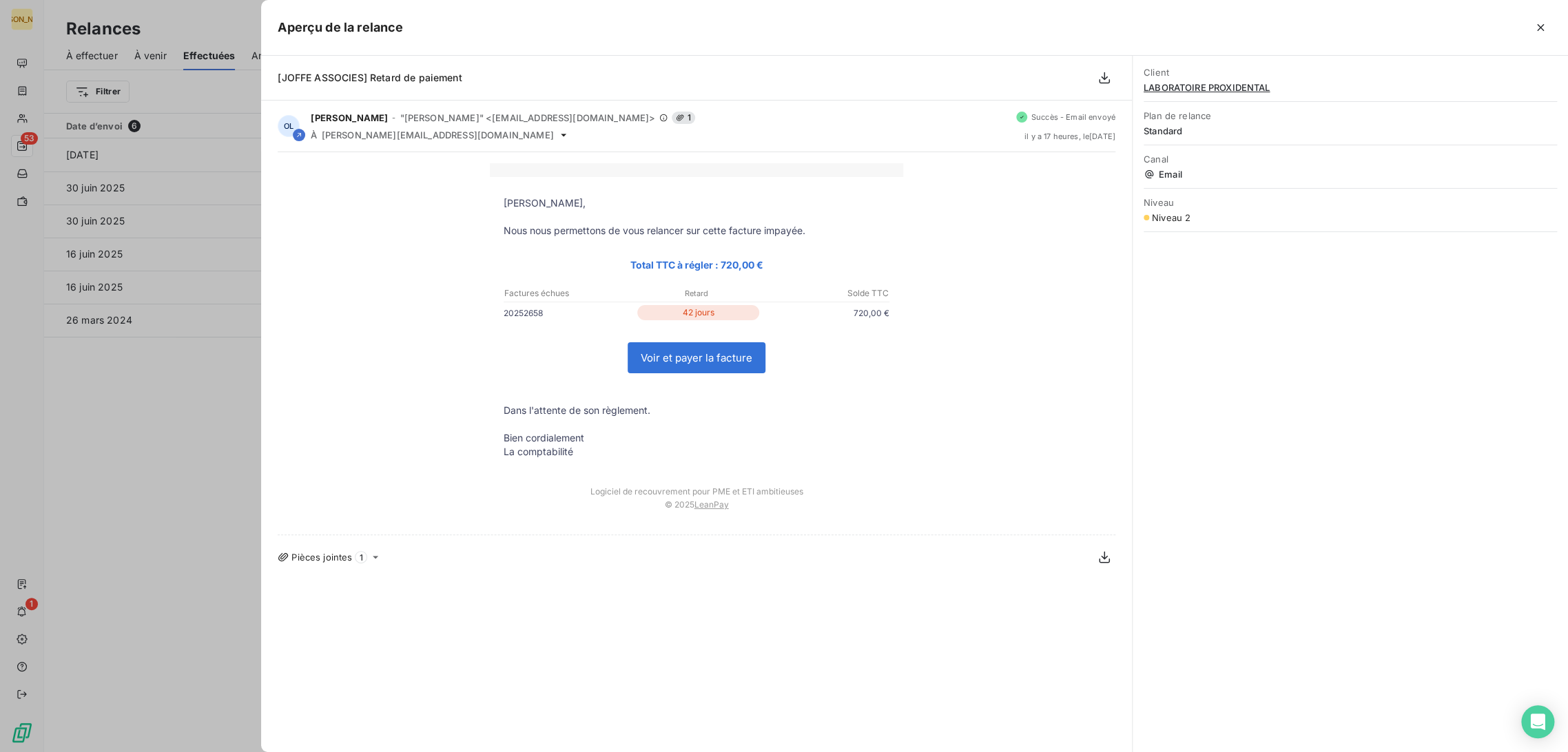
click at [232, 323] on div at bounding box center [784, 376] width 1568 height 752
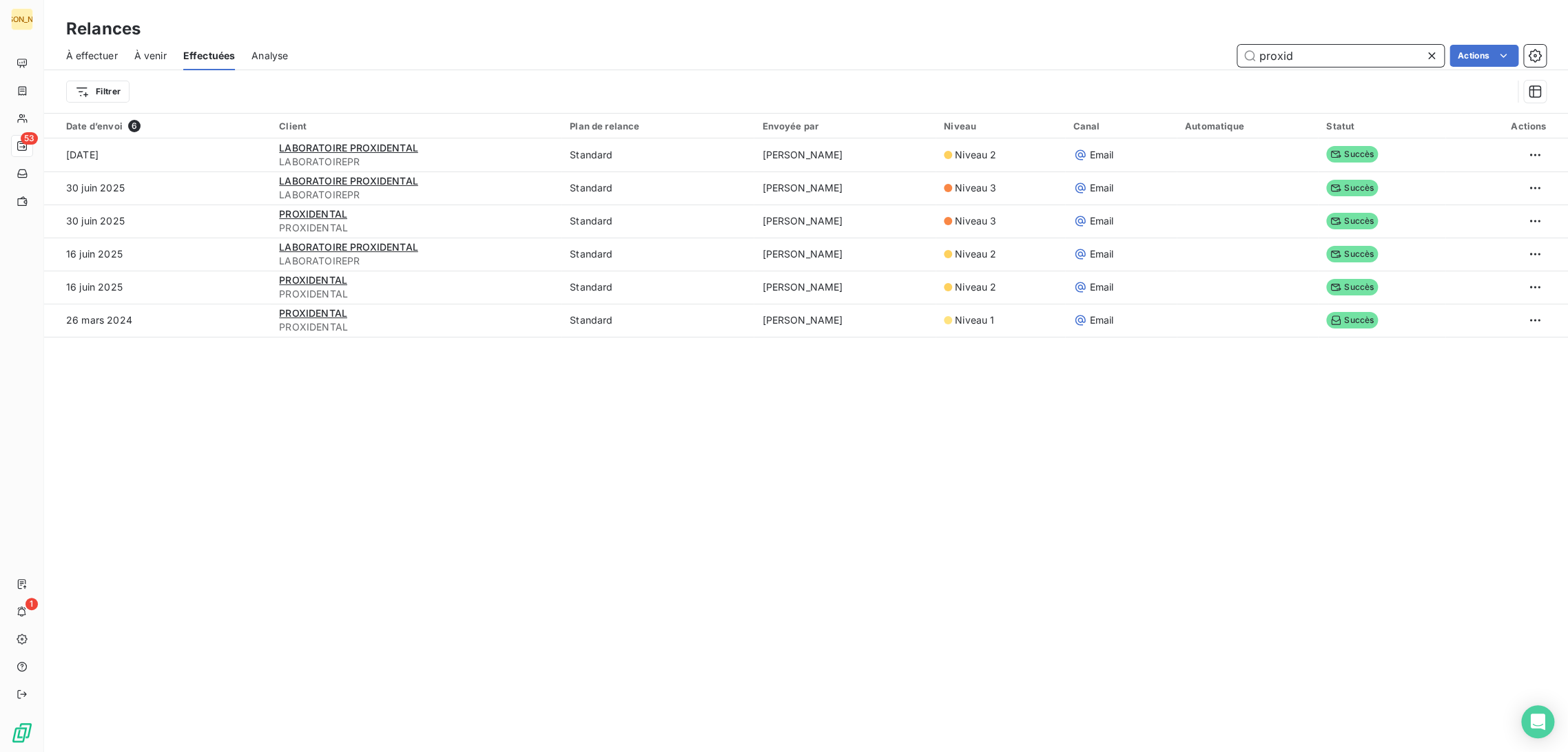
drag, startPoint x: 1311, startPoint y: 56, endPoint x: 1050, endPoint y: 48, distance: 261.1
click at [1050, 48] on div "proxid Actions" at bounding box center [925, 55] width 1242 height 22
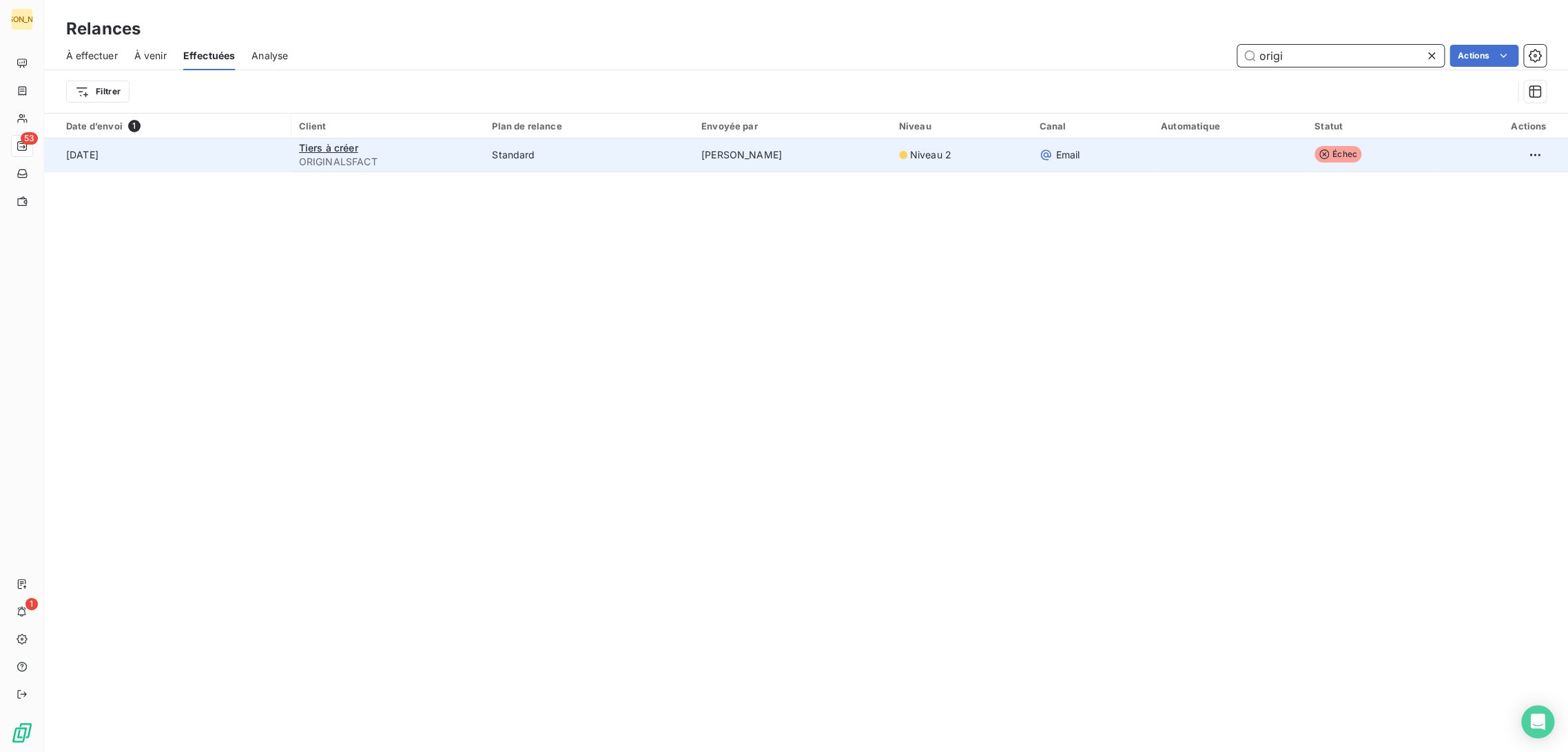
type input "origi"
click at [424, 170] on td "Tiers à créer ORIGINALSFACT" at bounding box center [387, 154] width 194 height 33
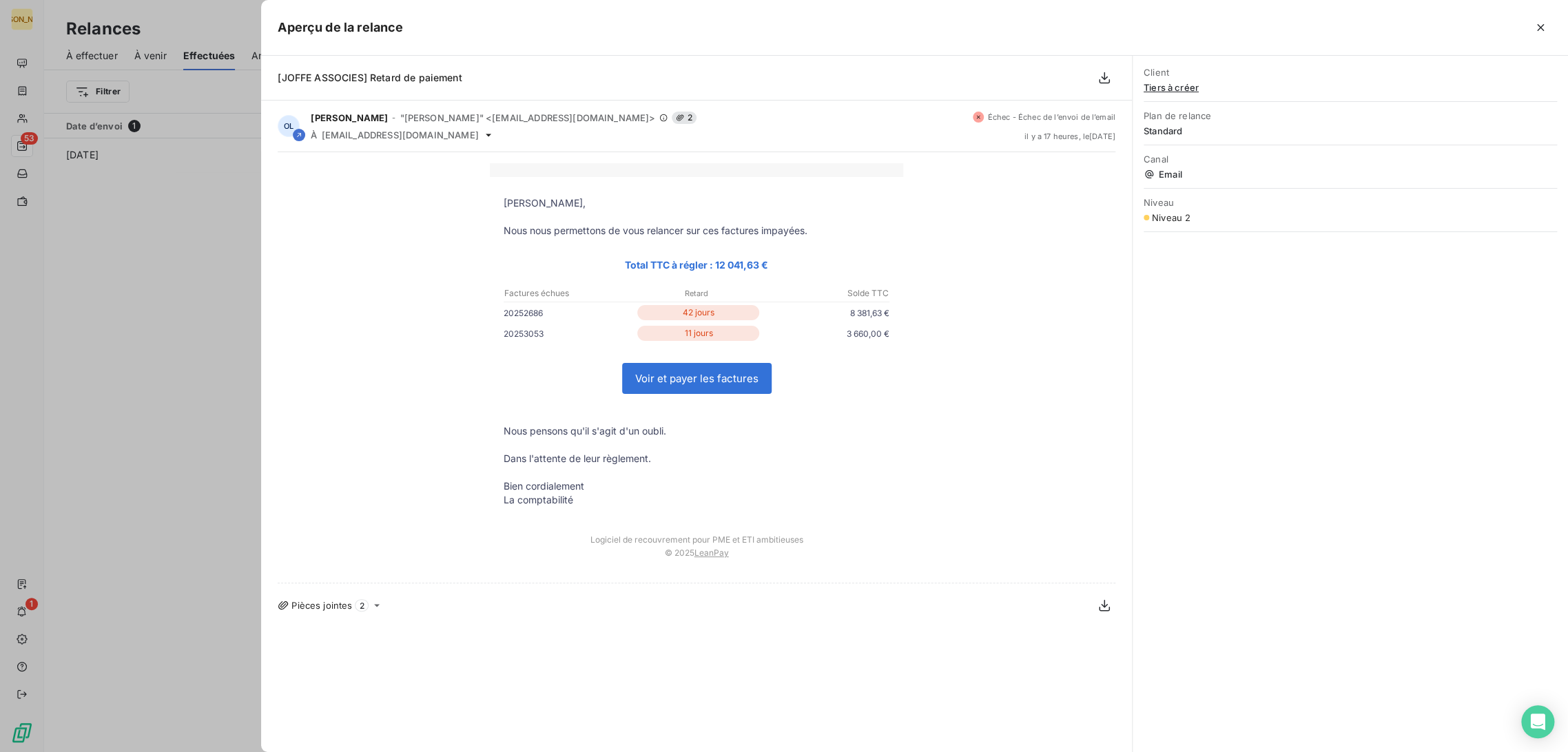
click at [1182, 87] on span "Tiers à créer" at bounding box center [1350, 88] width 413 height 11
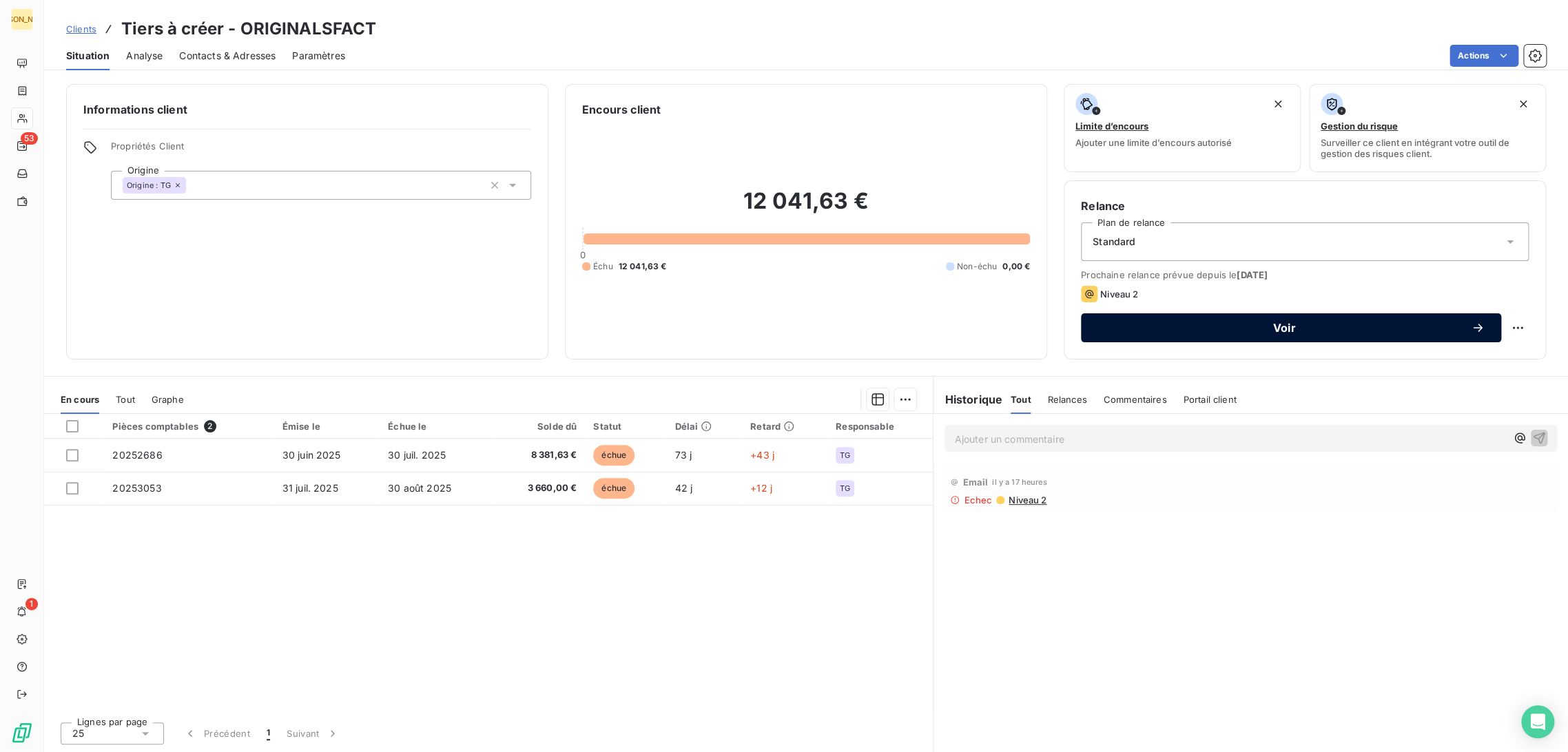
click at [1210, 330] on span "Voir" at bounding box center [1284, 328] width 373 height 11
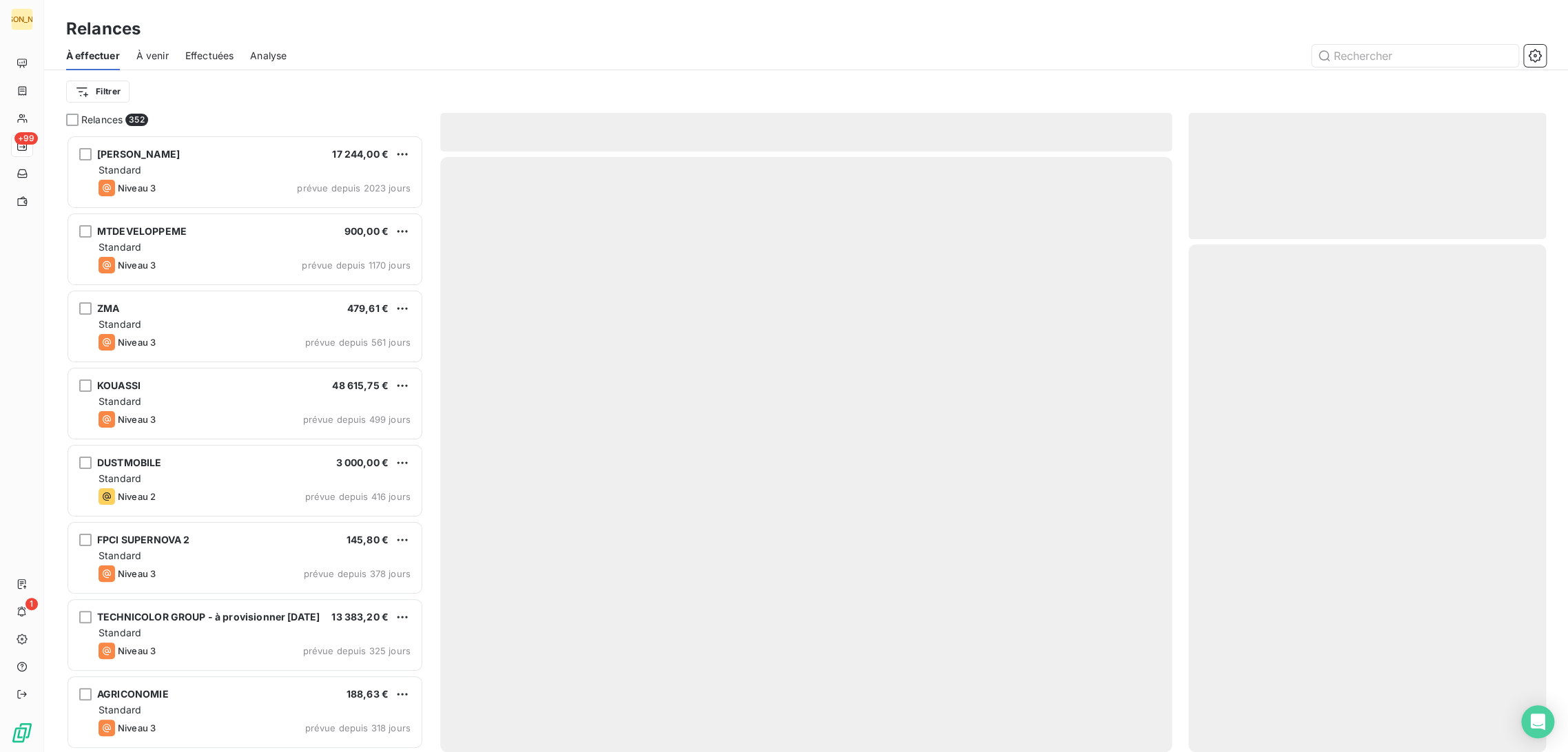
scroll to position [605, 346]
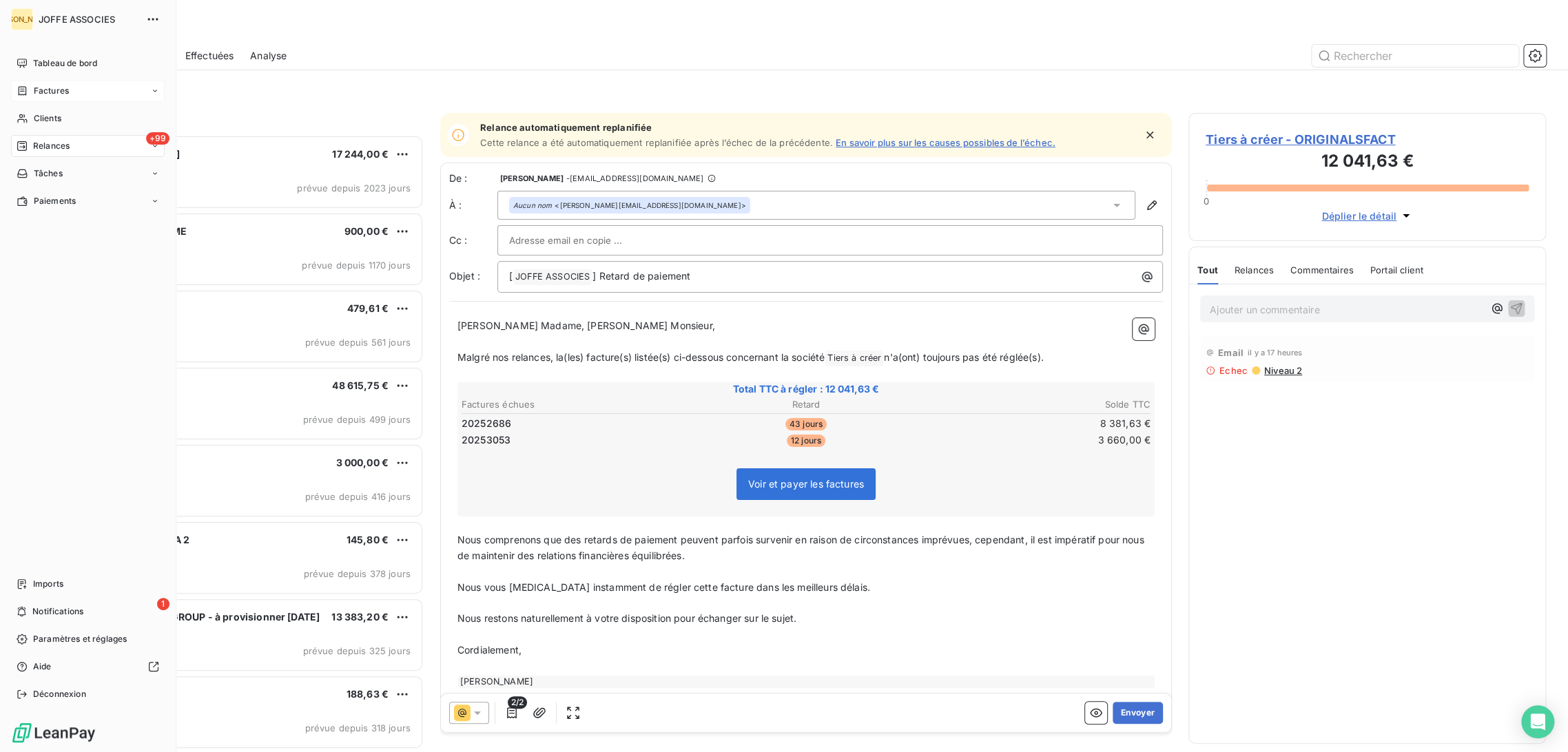
click at [22, 81] on div "Factures" at bounding box center [88, 90] width 154 height 22
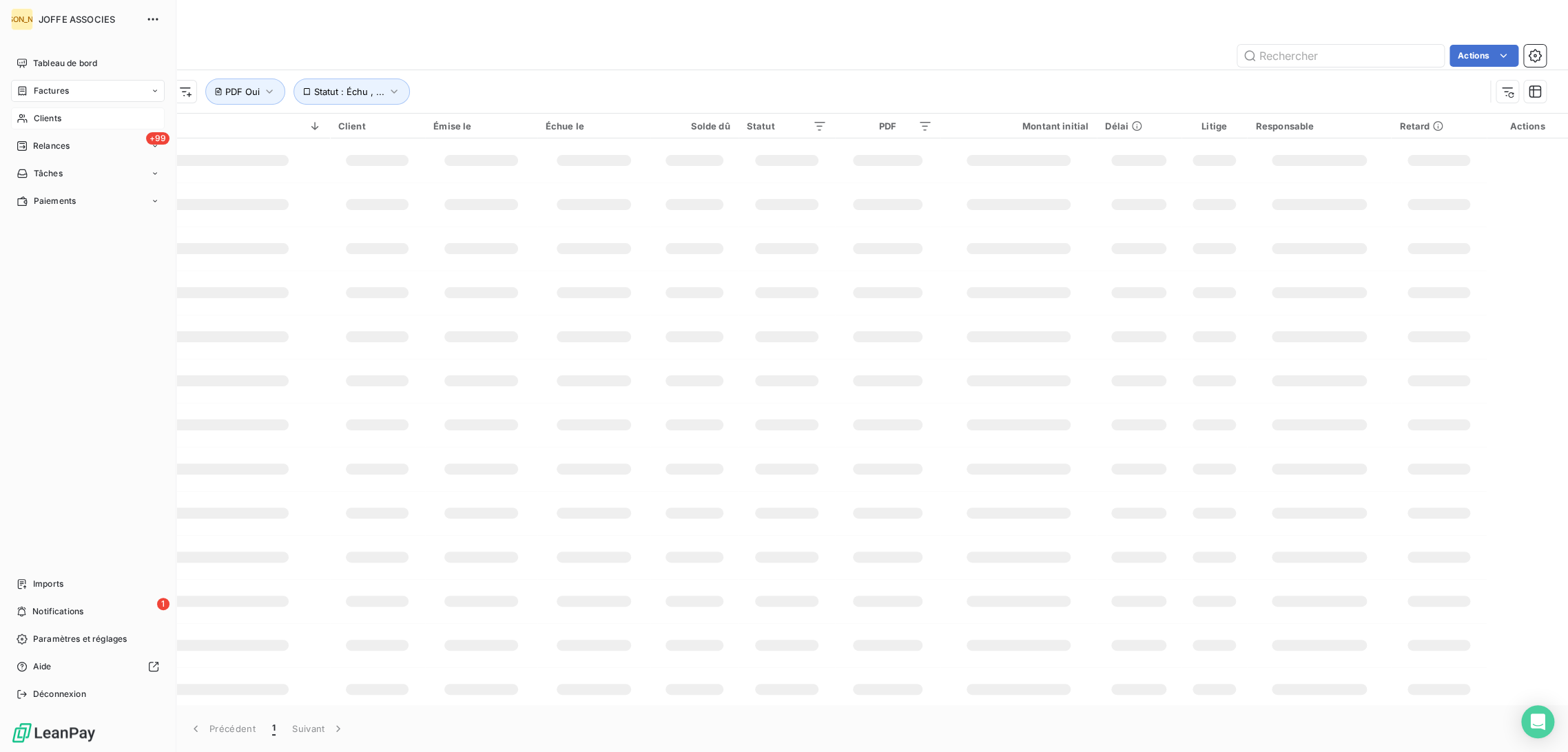
click at [34, 117] on span "Clients" at bounding box center [47, 119] width 27 height 13
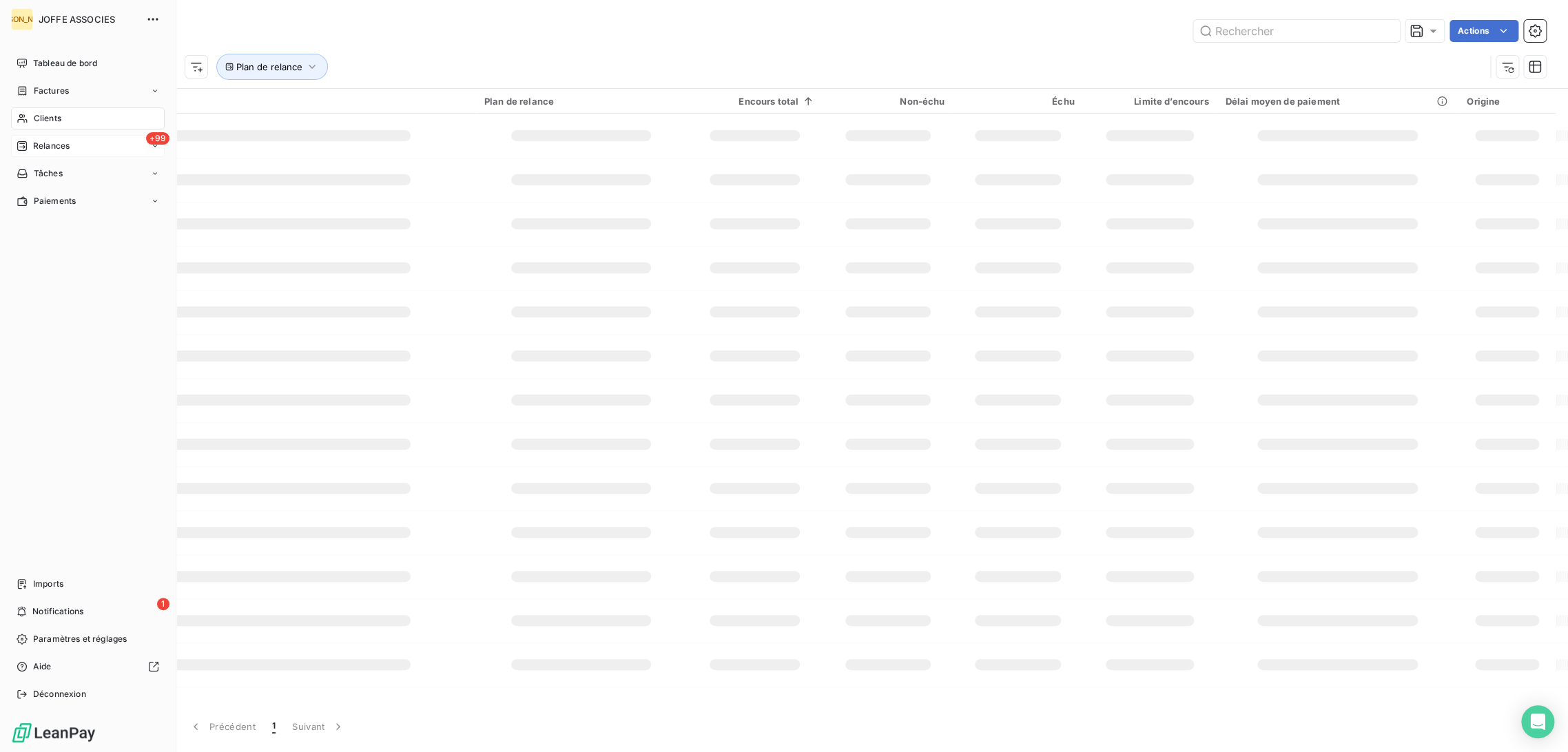
click at [50, 145] on span "Relances" at bounding box center [51, 146] width 36 height 13
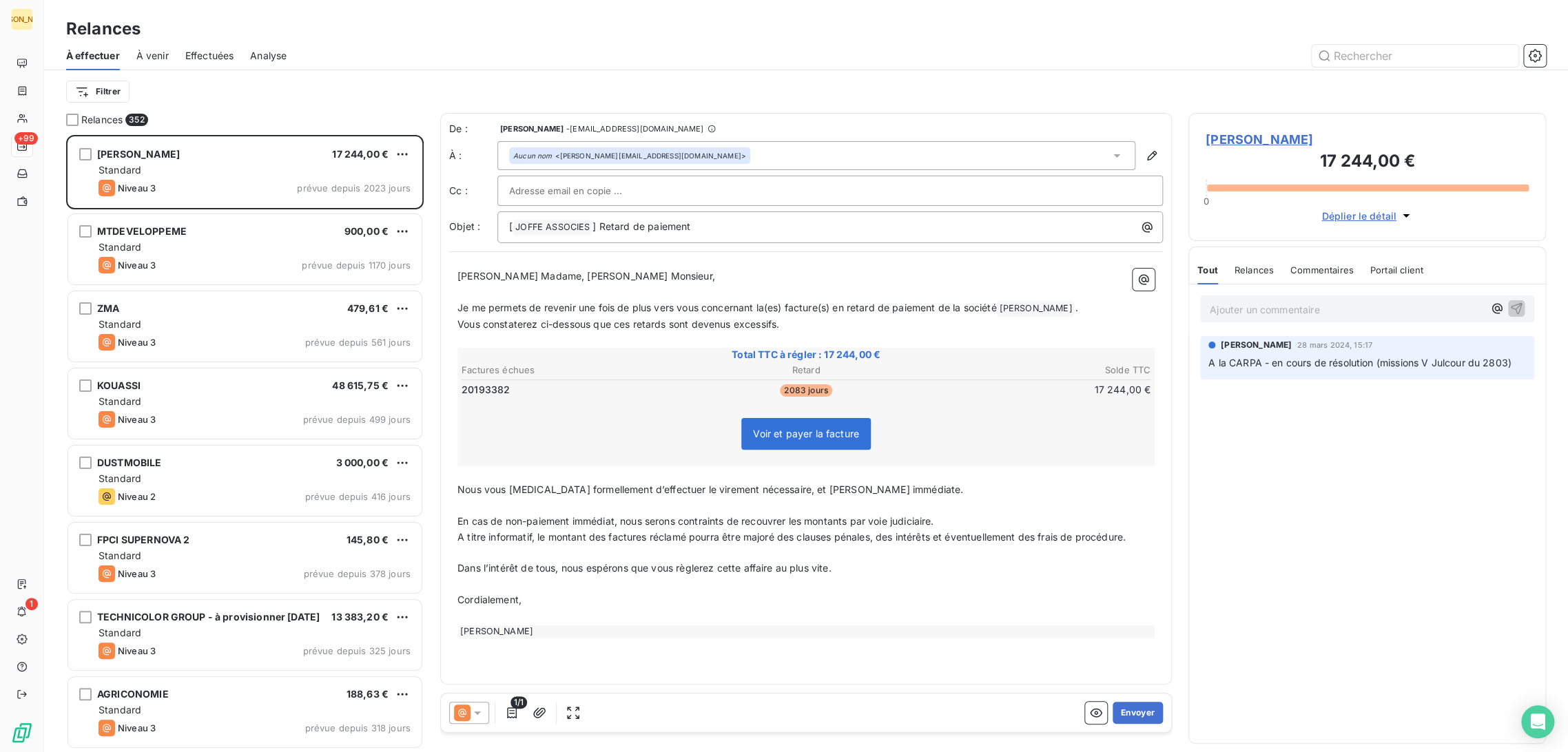
click at [149, 51] on span "À venir" at bounding box center [152, 56] width 32 height 14
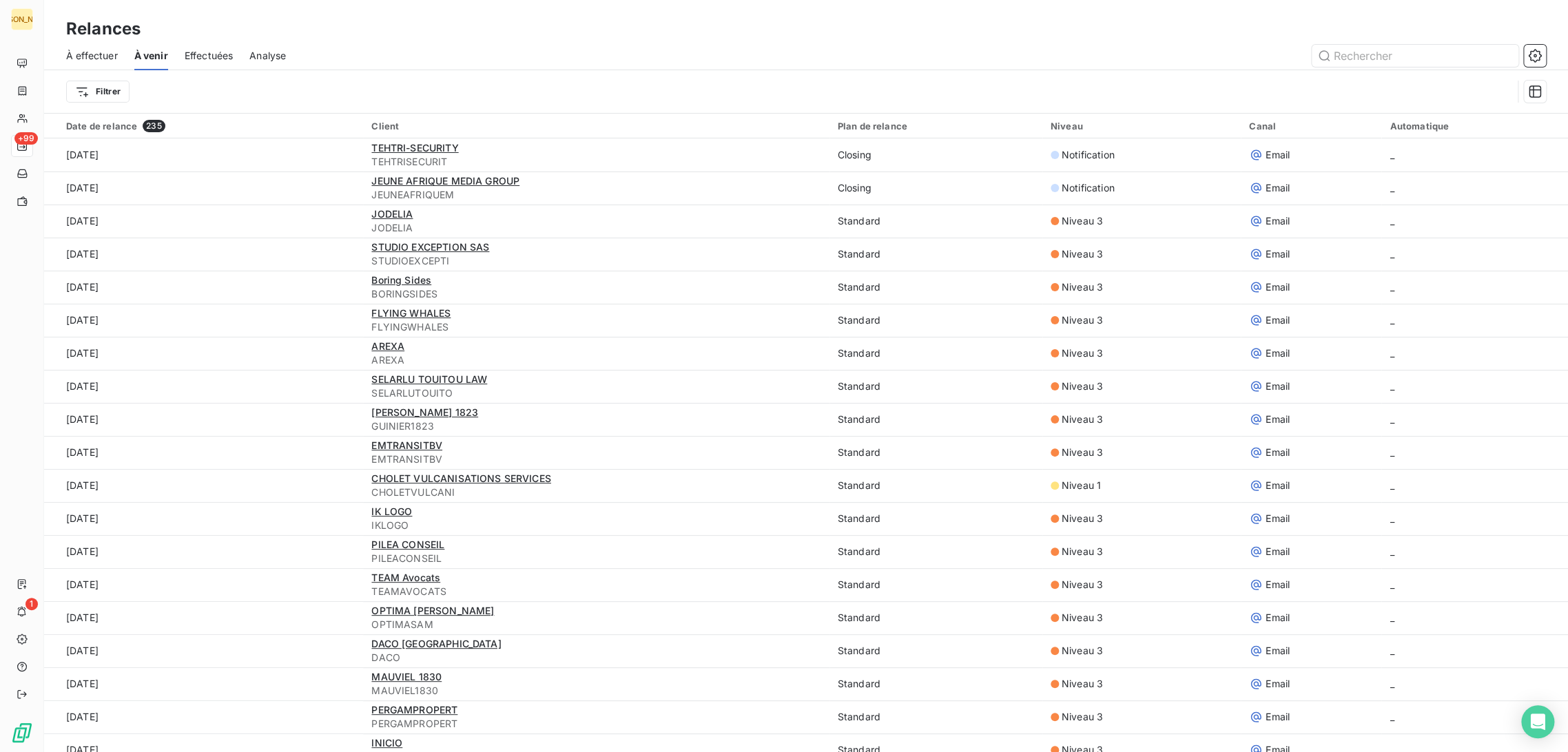
click at [229, 58] on span "Effectuées" at bounding box center [209, 56] width 49 height 14
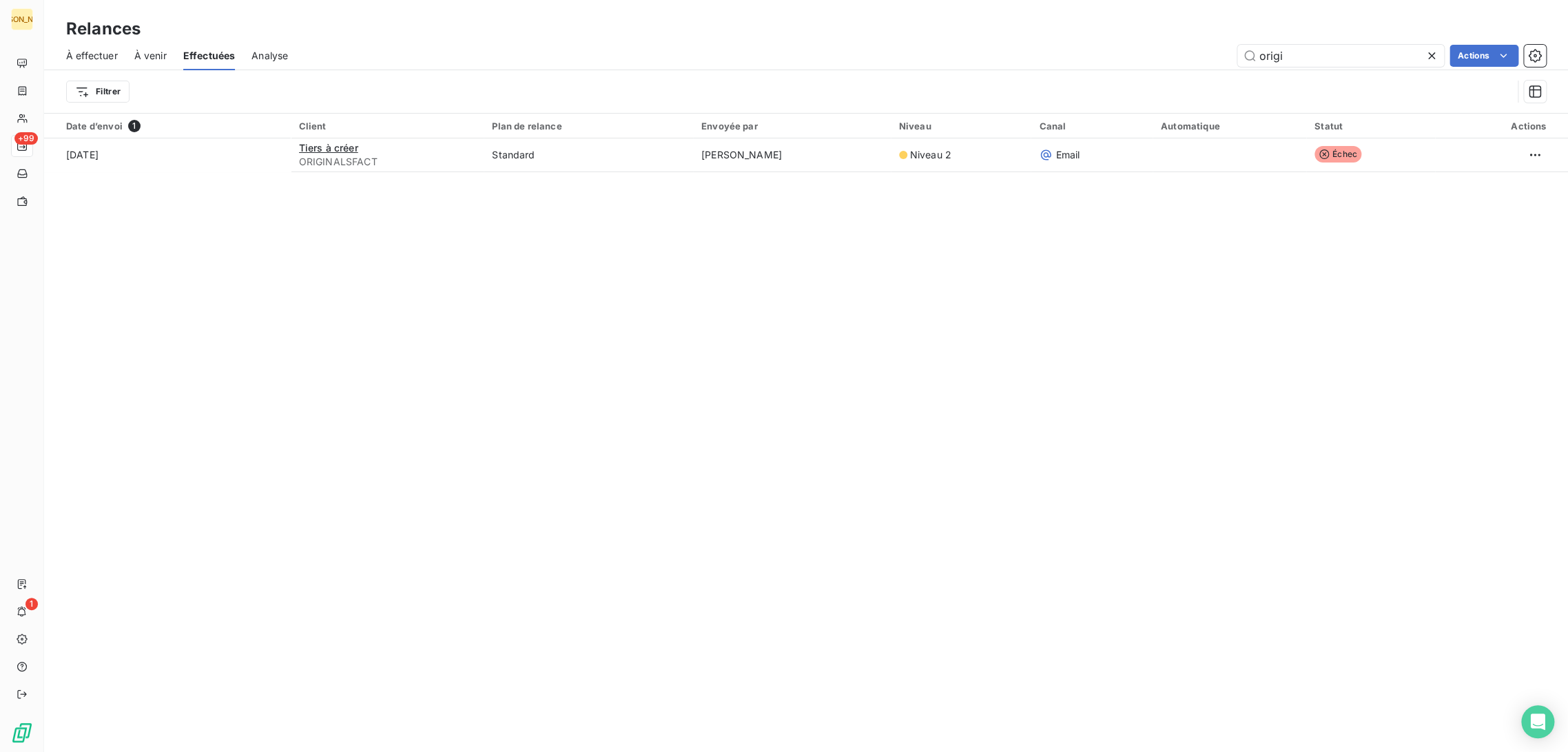
drag, startPoint x: 1184, startPoint y: 55, endPoint x: 1030, endPoint y: 48, distance: 154.2
click at [1030, 48] on div "origi Actions" at bounding box center [925, 55] width 1242 height 22
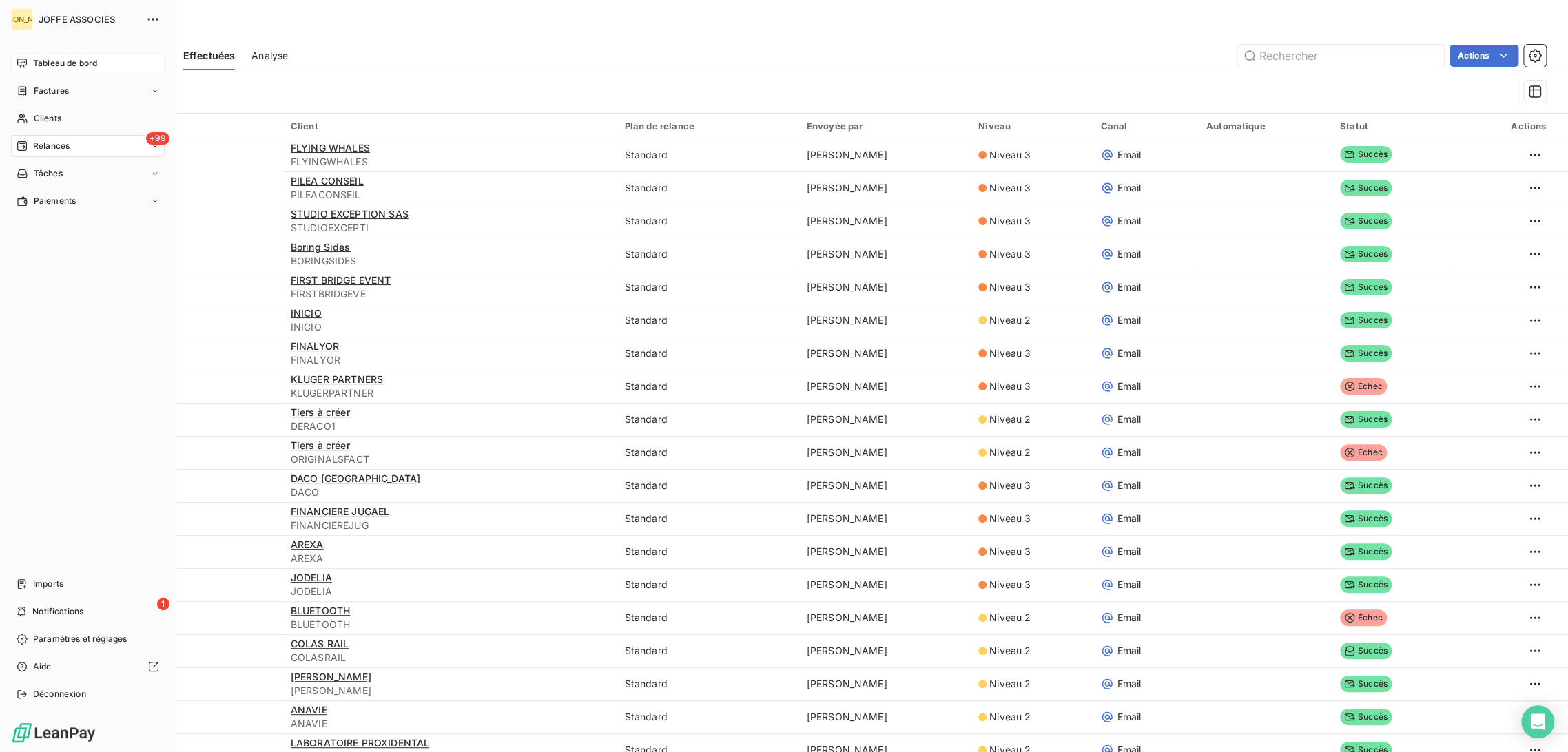
click at [39, 58] on div "Tableau de bord" at bounding box center [88, 63] width 154 height 22
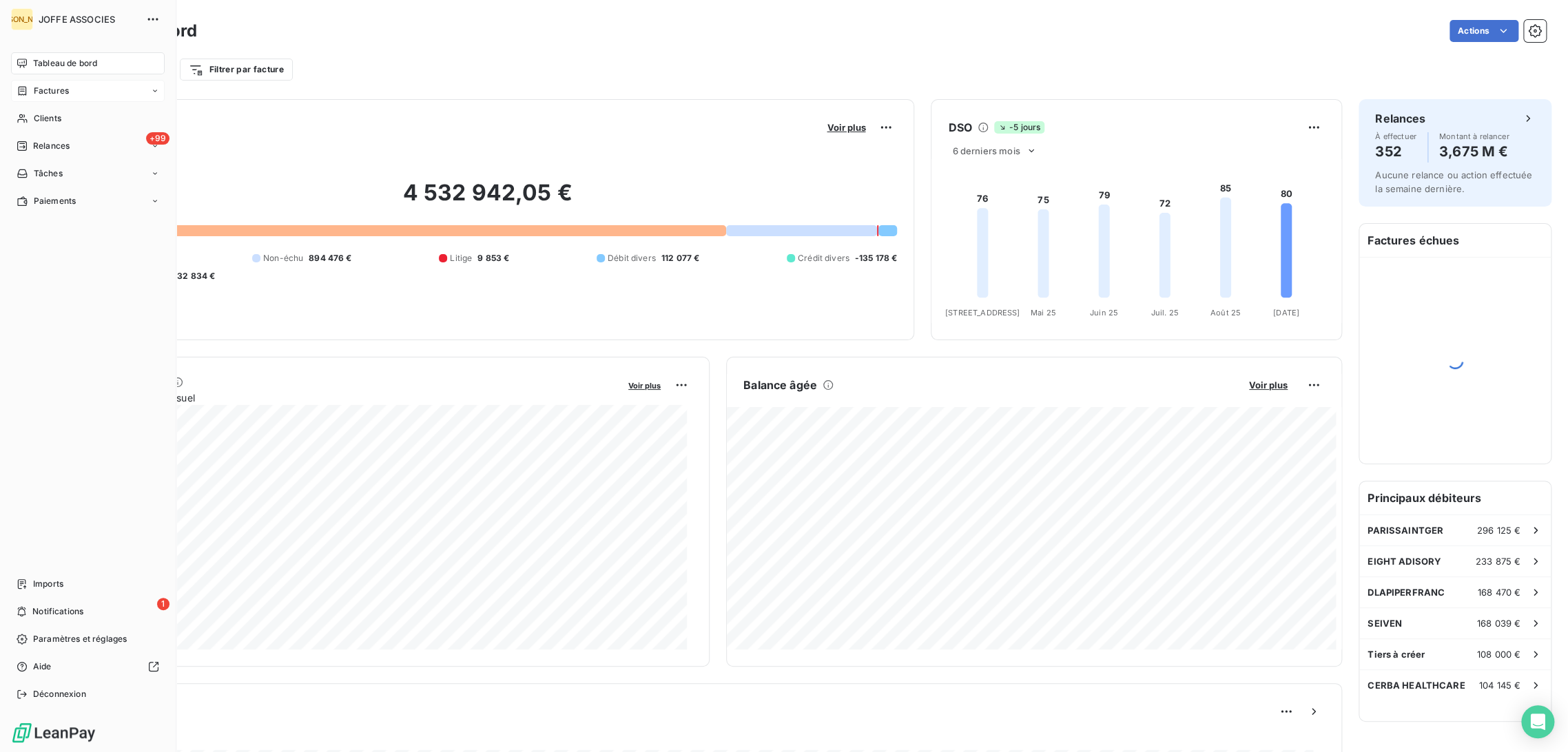
click at [29, 95] on div "Factures" at bounding box center [43, 91] width 53 height 13
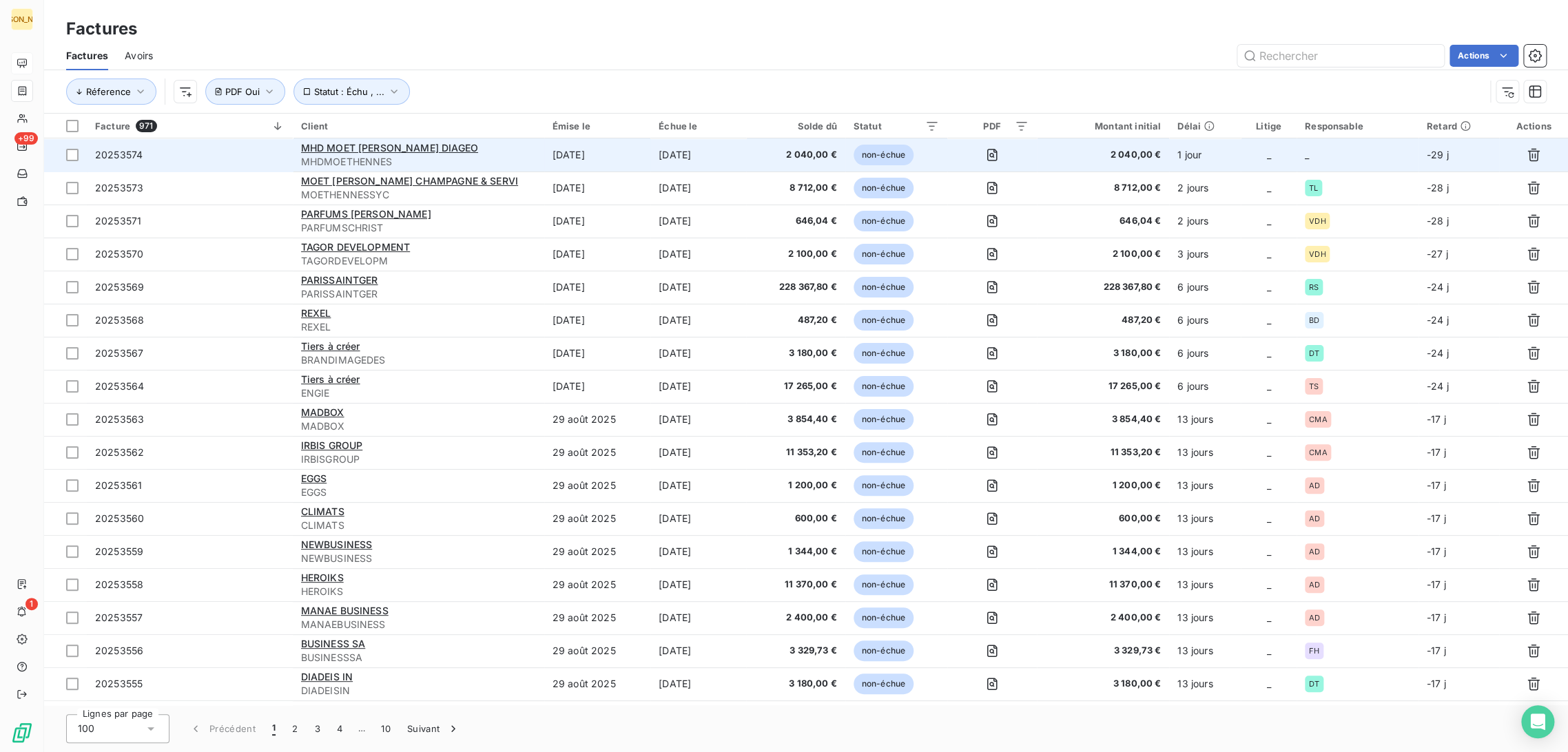
click at [557, 145] on td "[DATE]" at bounding box center [597, 154] width 106 height 33
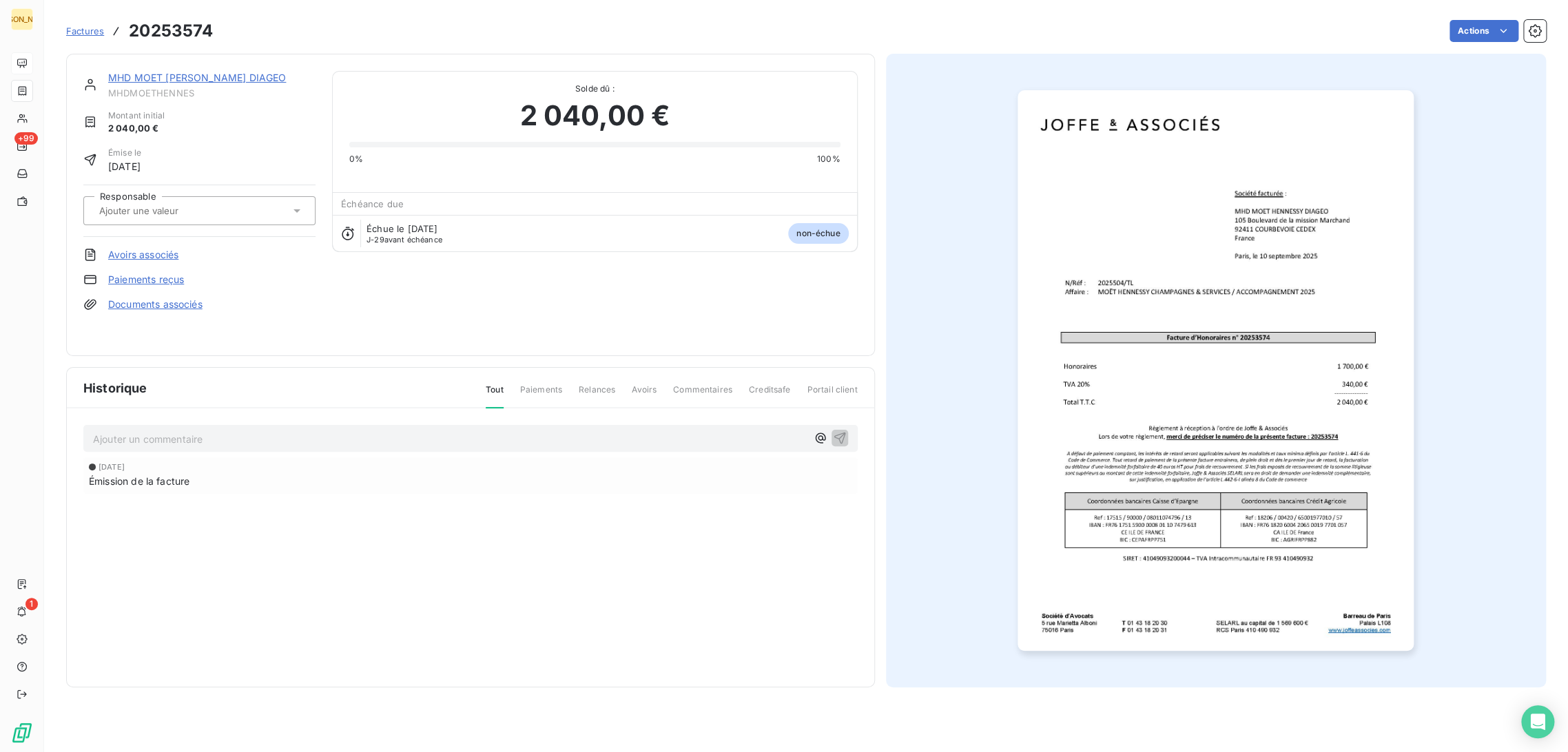
click at [201, 204] on input "text" at bounding box center [166, 210] width 138 height 13
type input "tl"
click at [143, 239] on div "TL" at bounding box center [208, 247] width 194 height 22
